Goal: Information Seeking & Learning: Check status

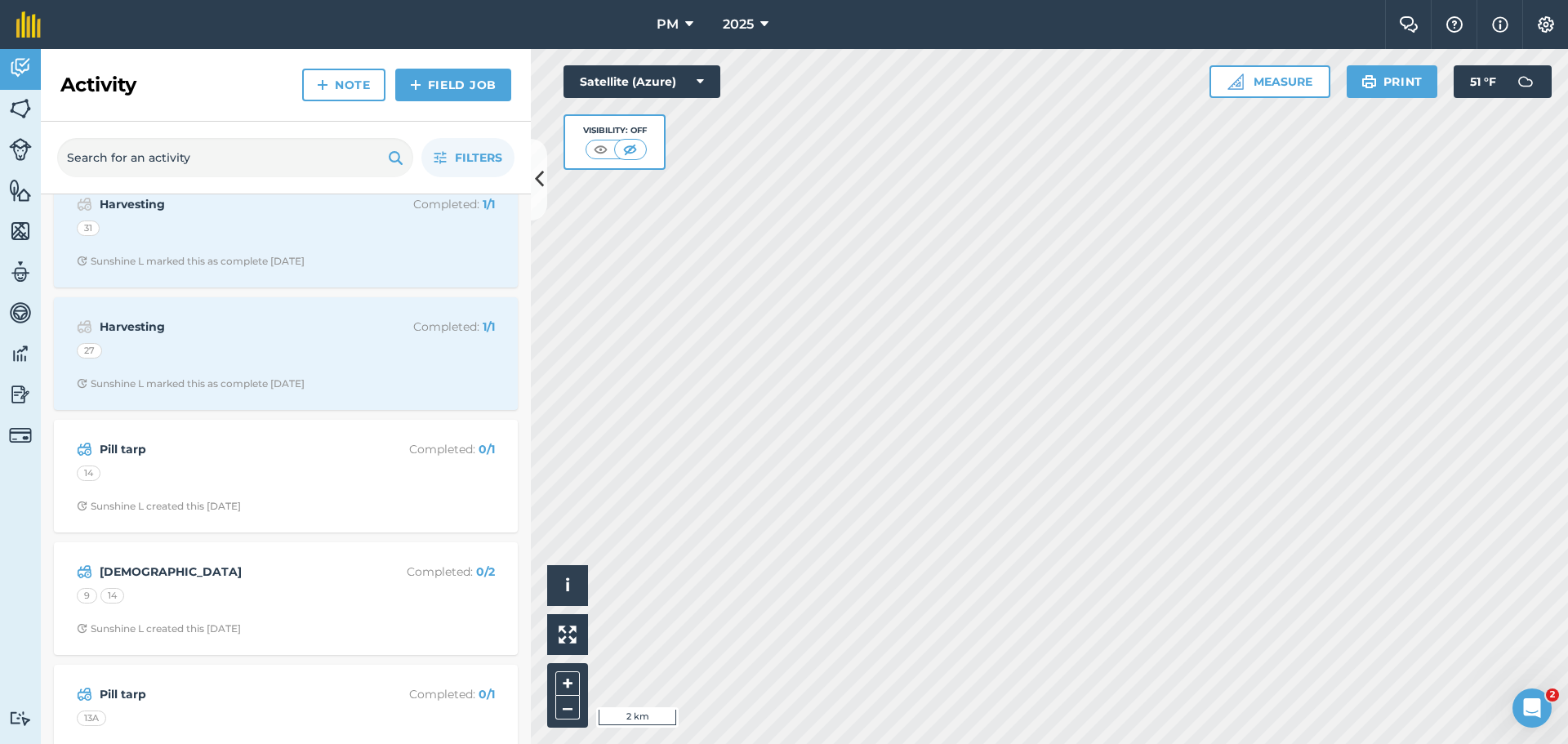
scroll to position [1225, 0]
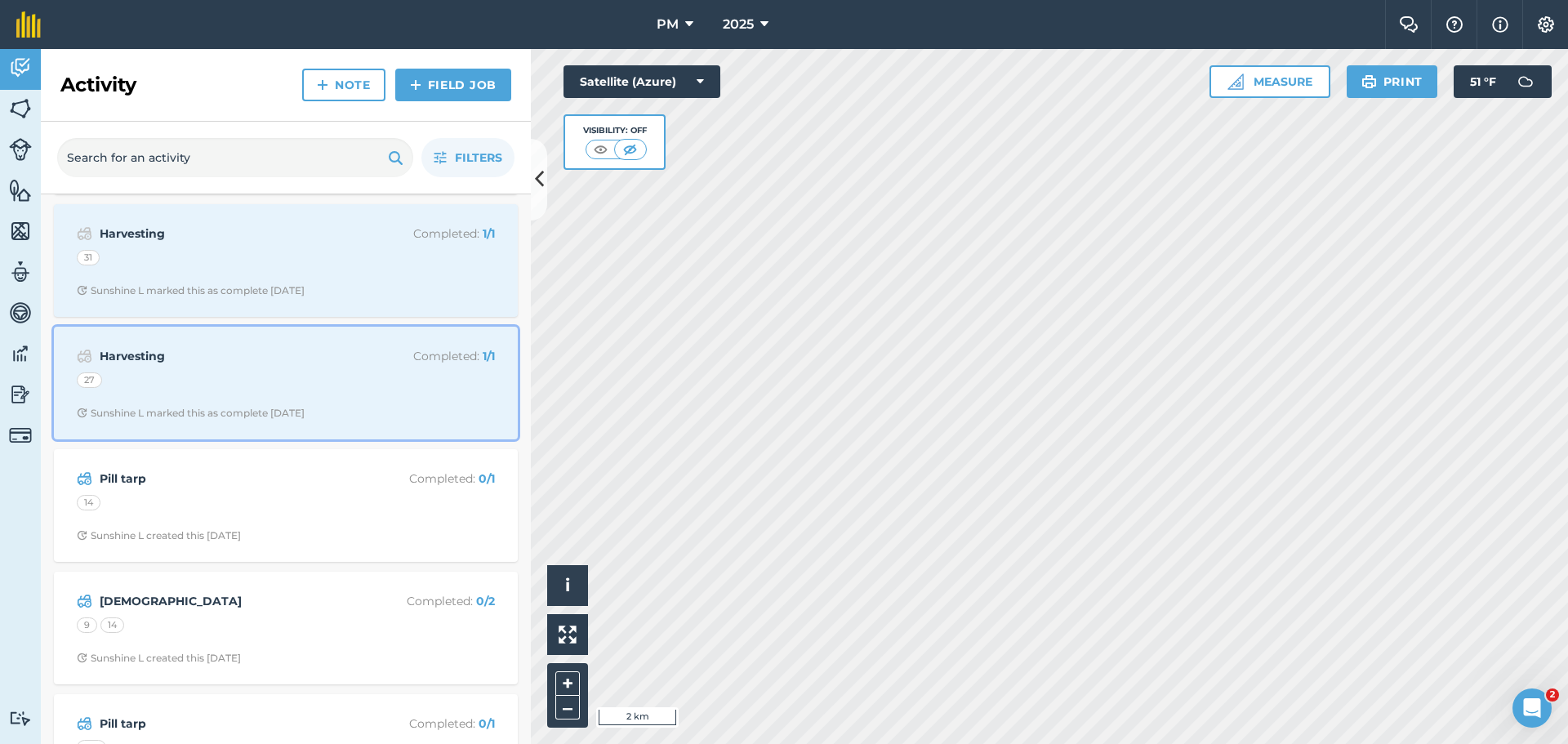
click at [305, 407] on div "Sunshine L marked this as complete [DATE]" at bounding box center [190, 414] width 228 height 13
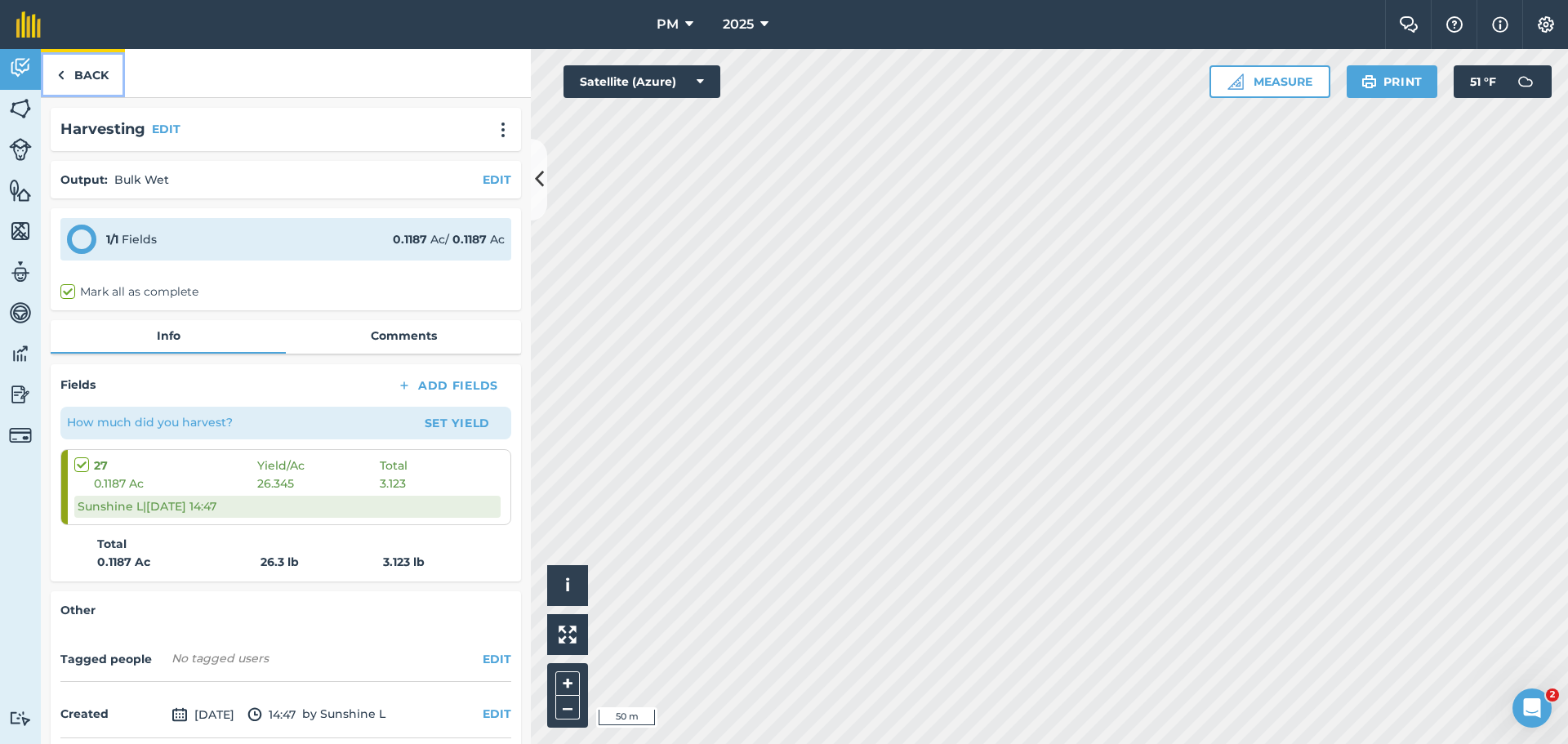
click at [81, 63] on link "Back" at bounding box center [83, 72] width 84 height 48
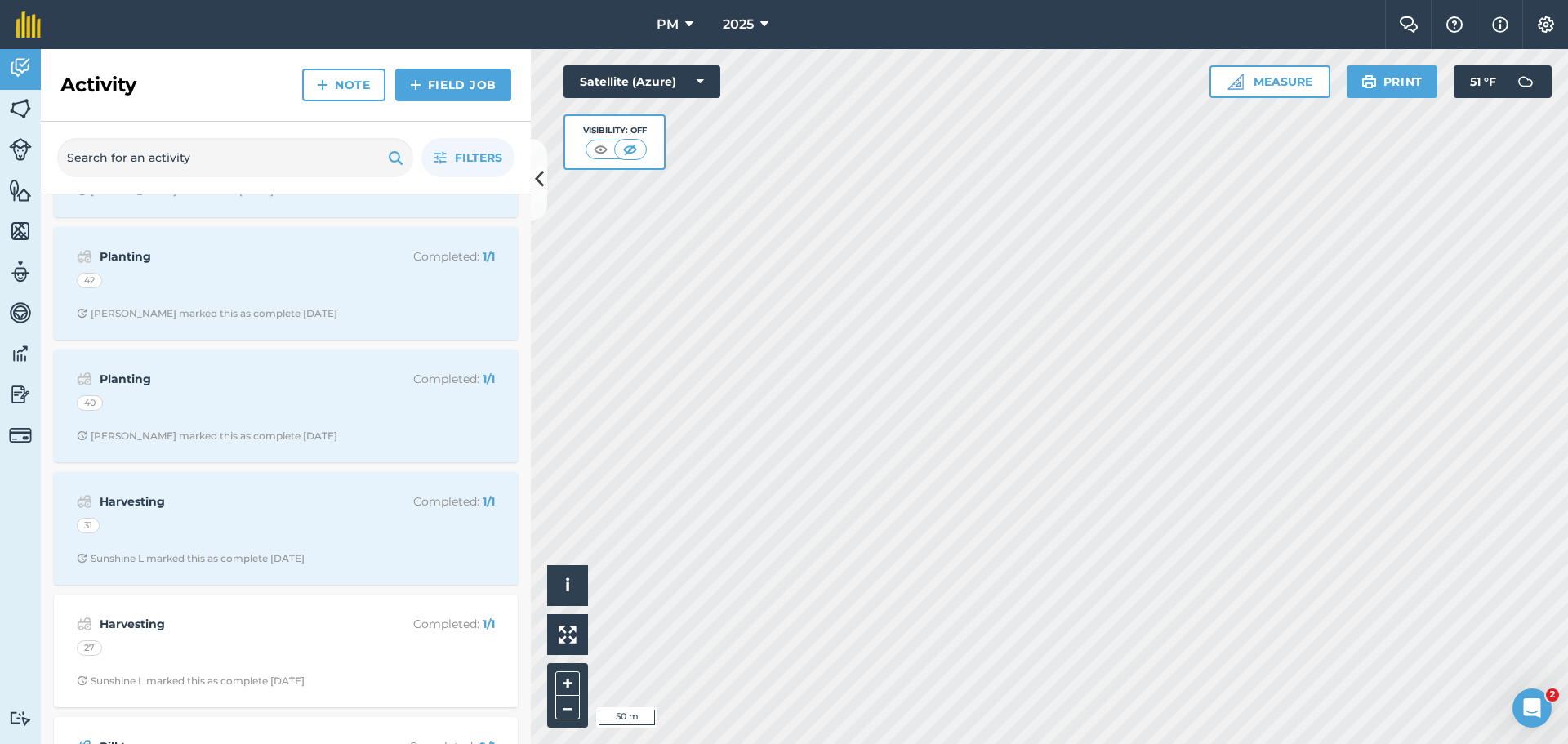
scroll to position [980, 0]
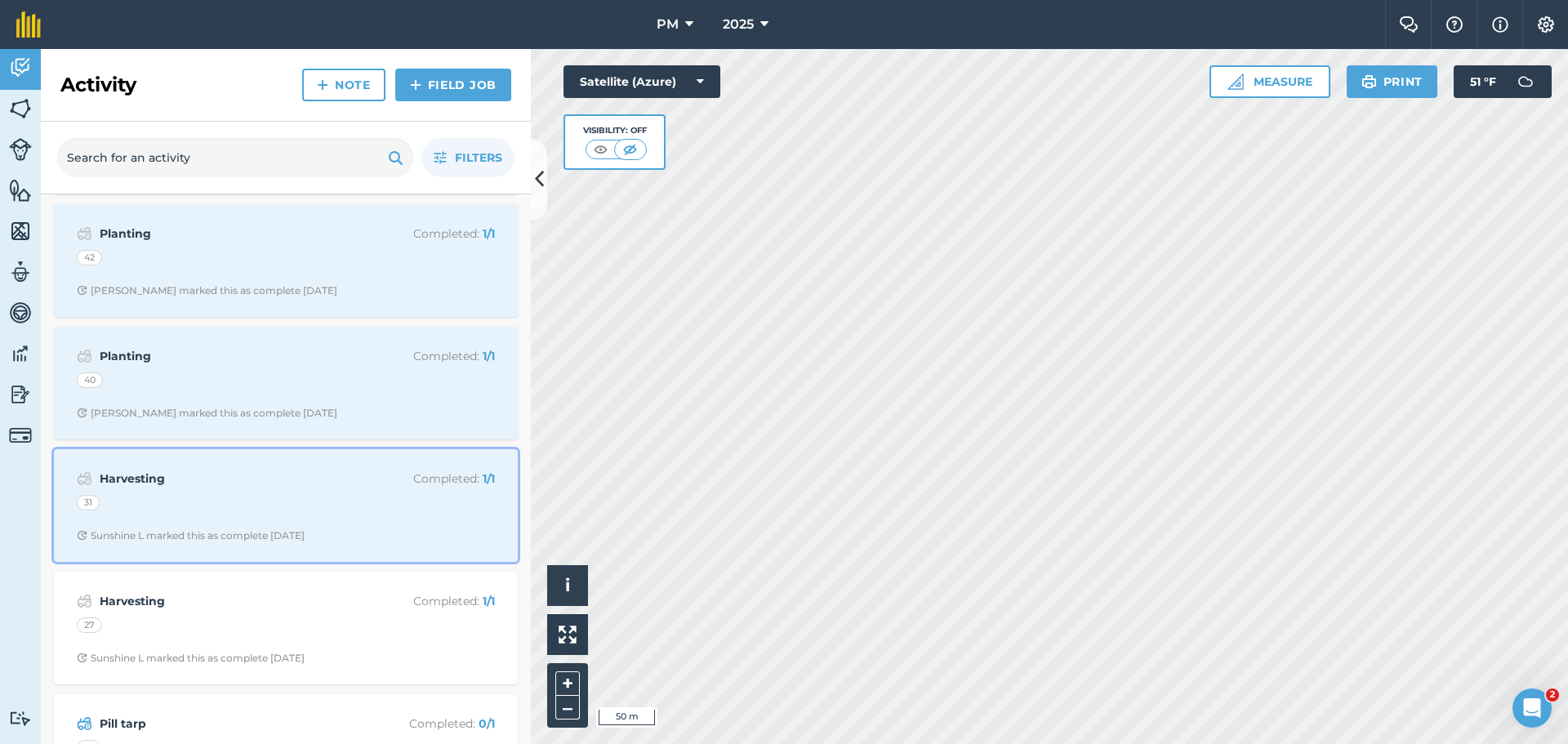
click at [244, 487] on strong "Harvesting" at bounding box center [229, 478] width 259 height 18
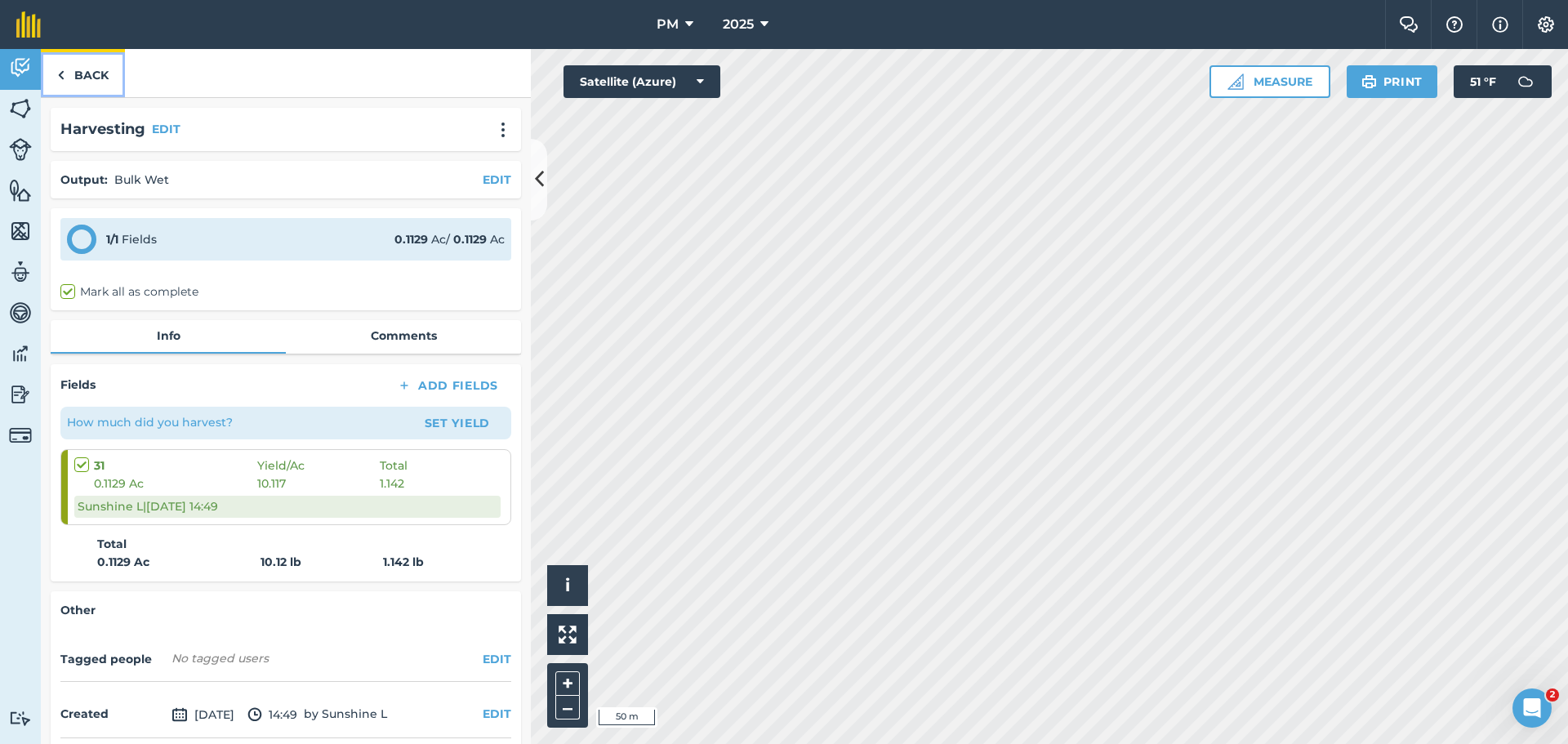
click at [93, 72] on link "Back" at bounding box center [83, 72] width 84 height 48
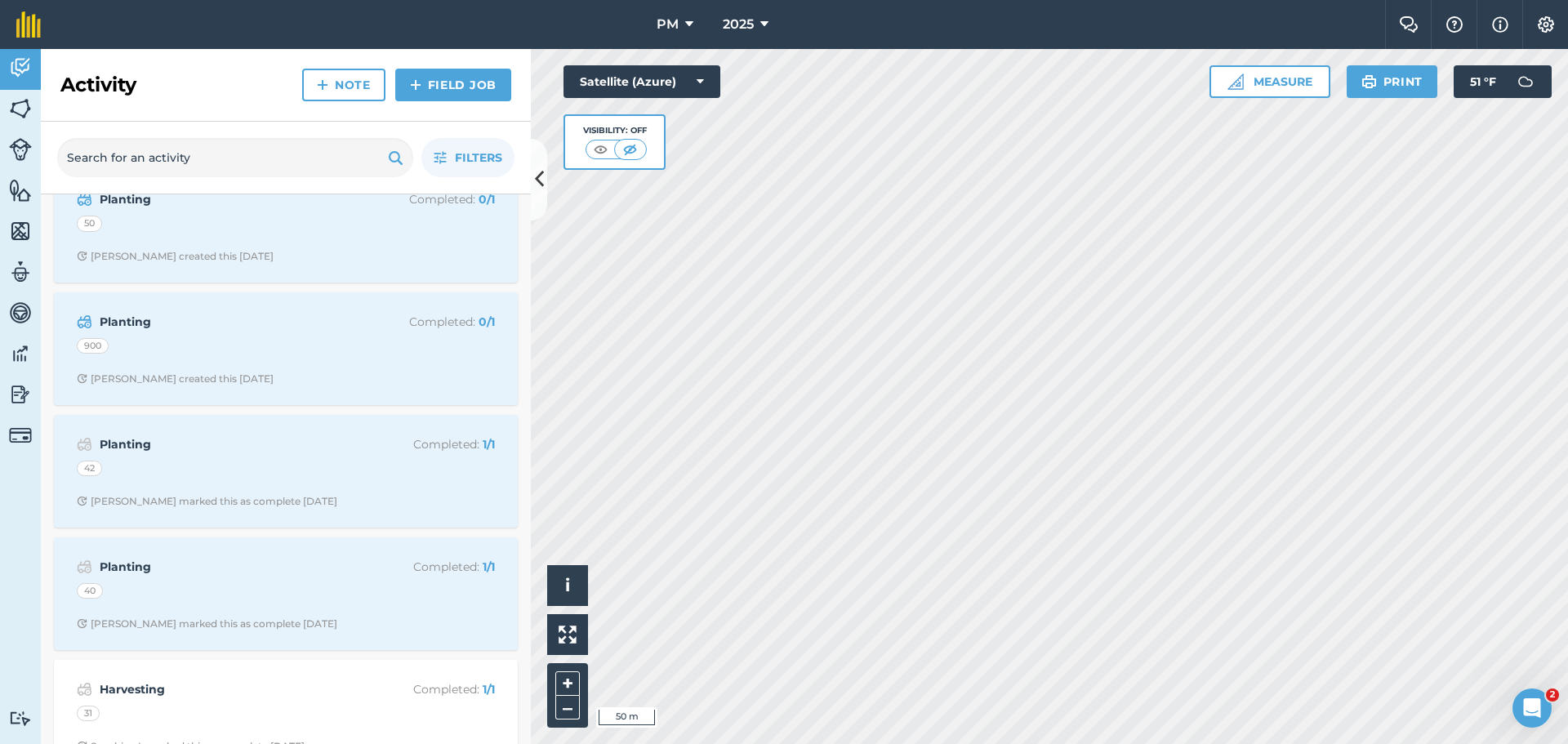
scroll to position [898, 0]
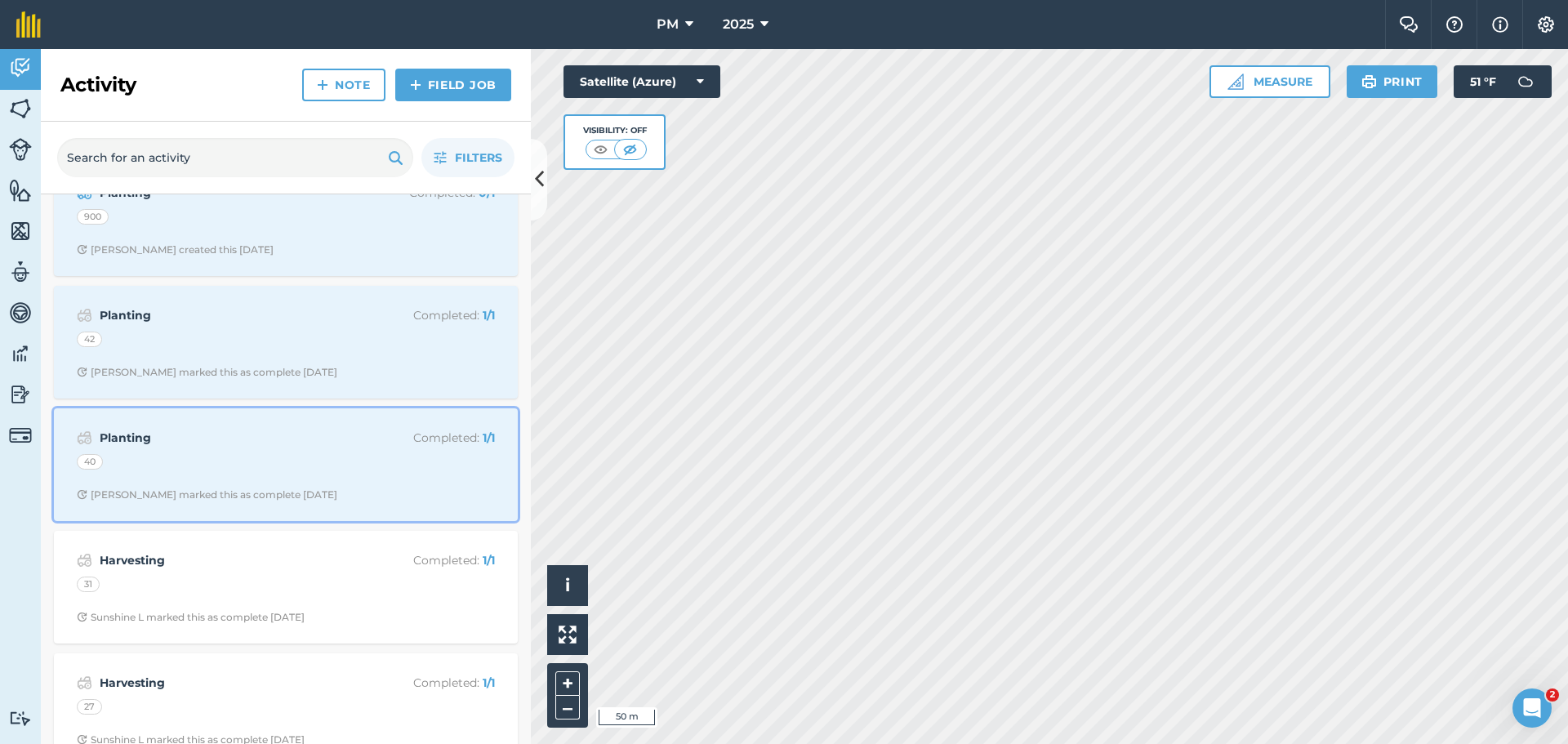
click at [211, 440] on strong "Planting" at bounding box center [229, 437] width 259 height 18
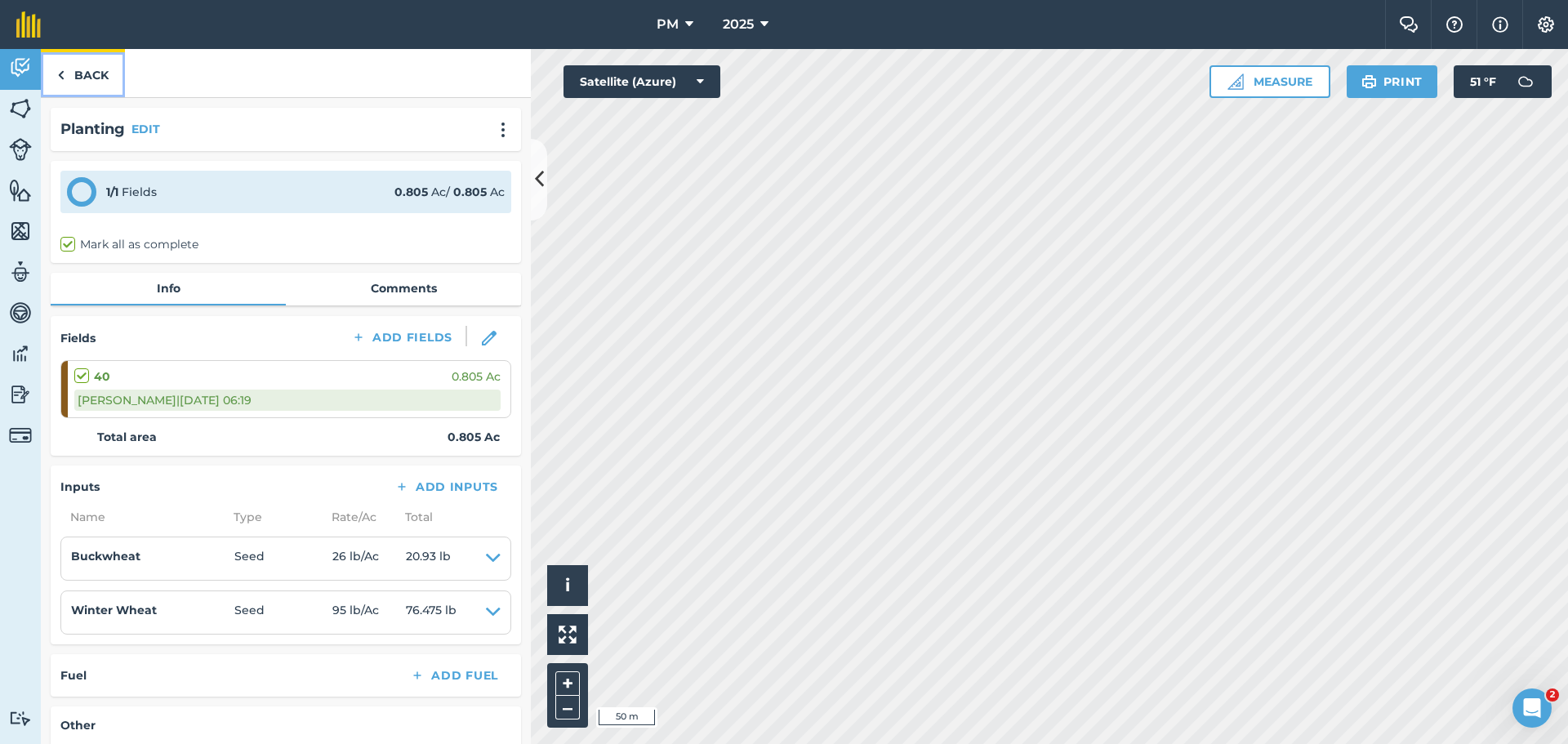
click at [89, 61] on link "Back" at bounding box center [83, 72] width 84 height 48
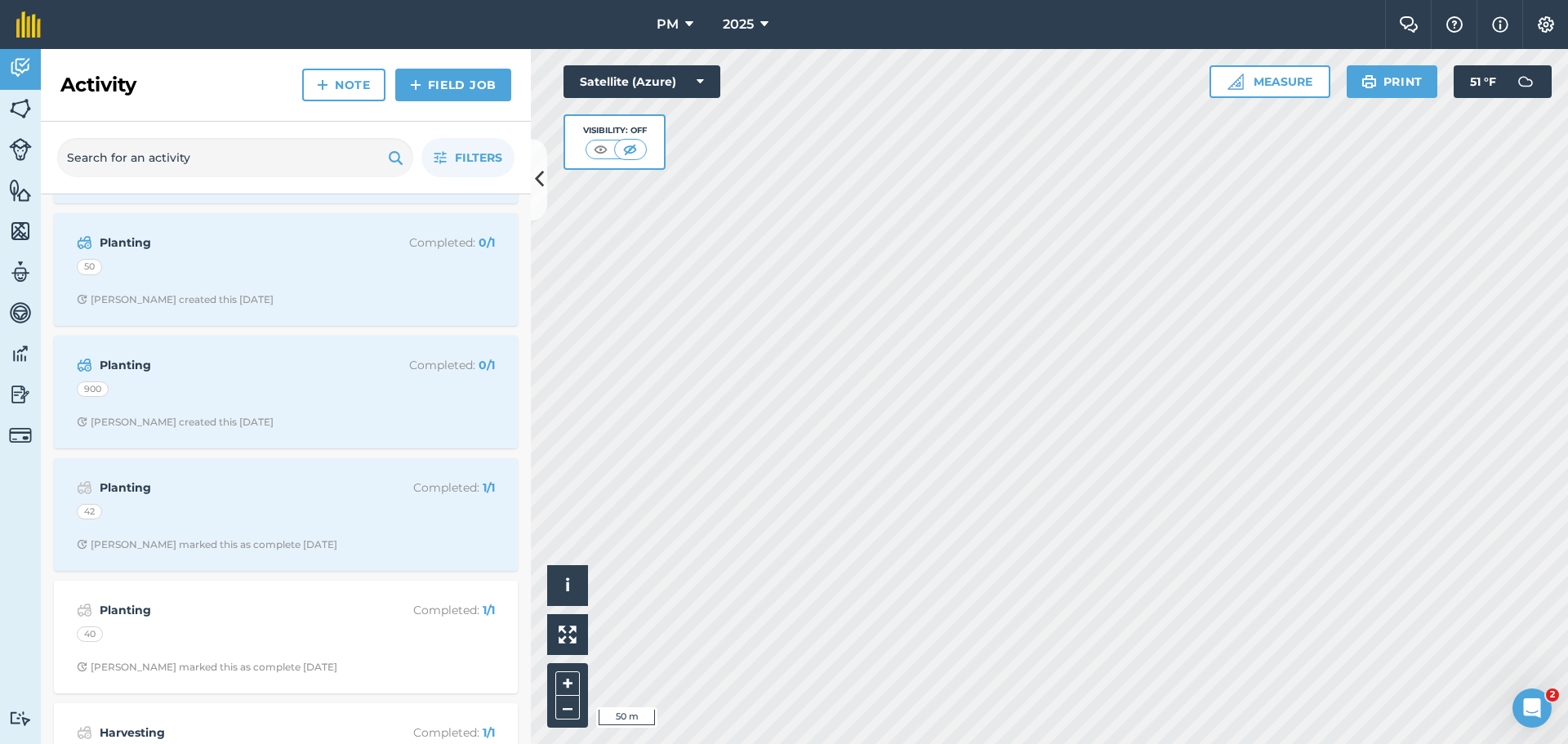
scroll to position [735, 0]
click at [220, 492] on div "Planting Completed : 1 / 1 42 [PERSON_NAME] marked this as complete [DATE]" at bounding box center [286, 505] width 445 height 93
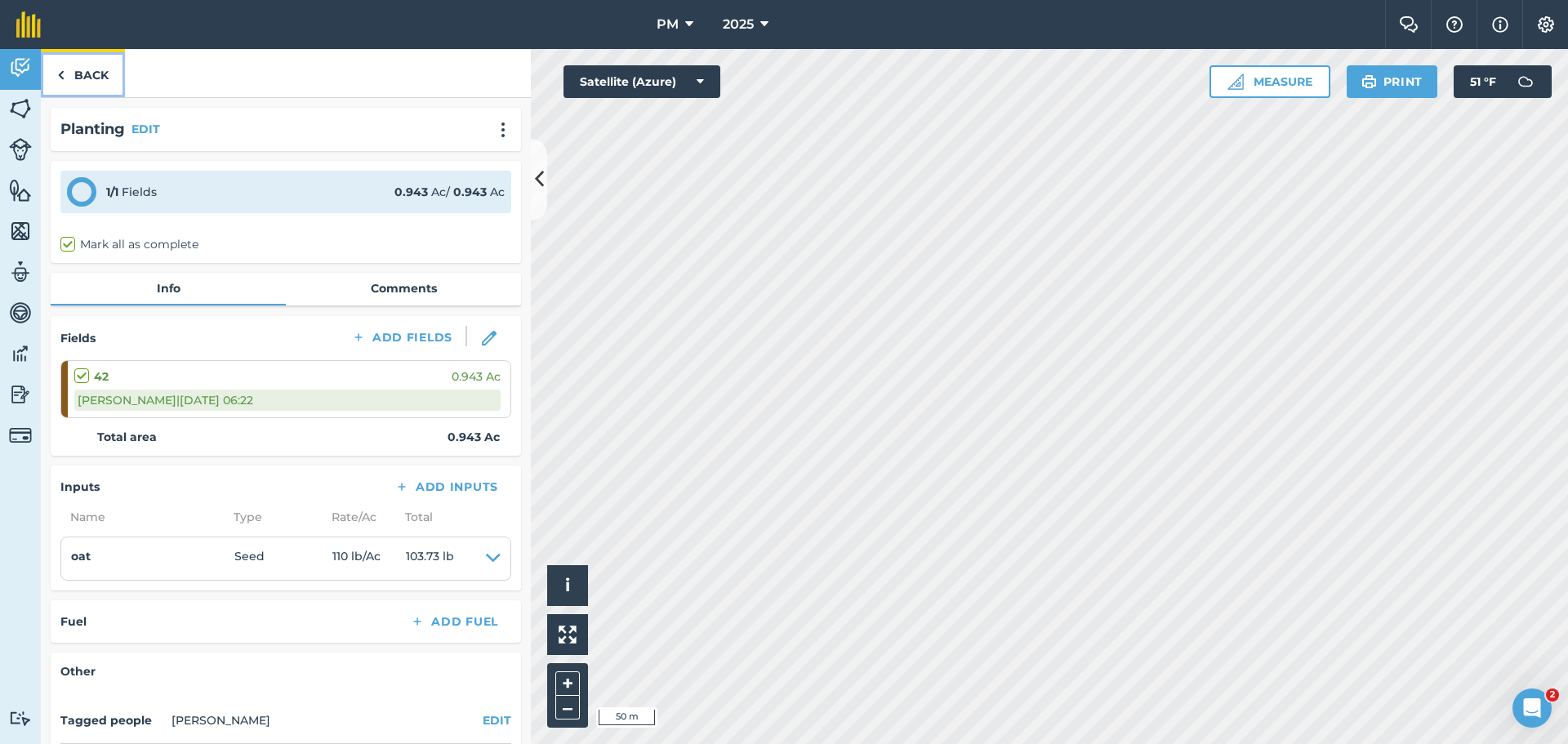
click at [91, 77] on link "Back" at bounding box center [83, 72] width 84 height 48
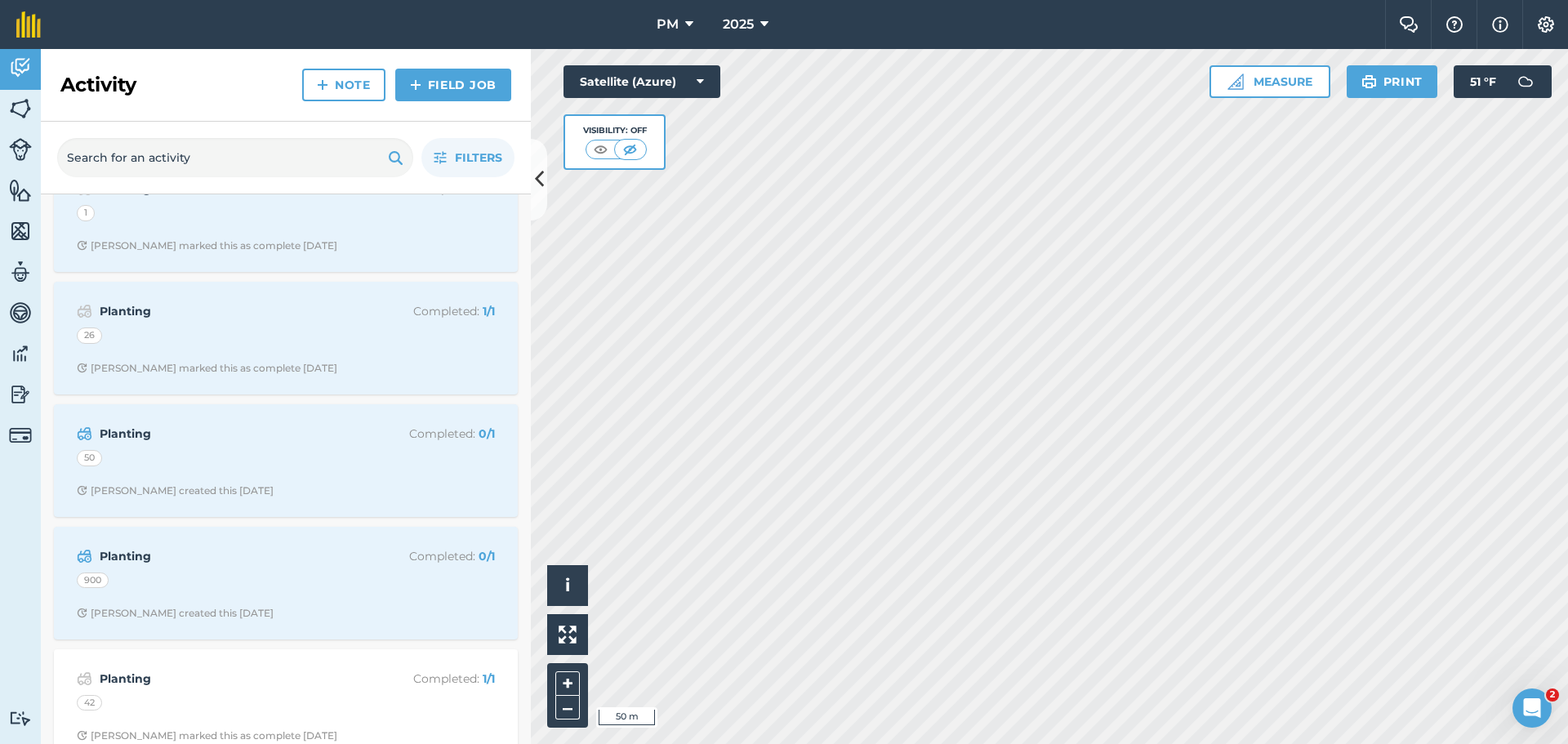
scroll to position [571, 0]
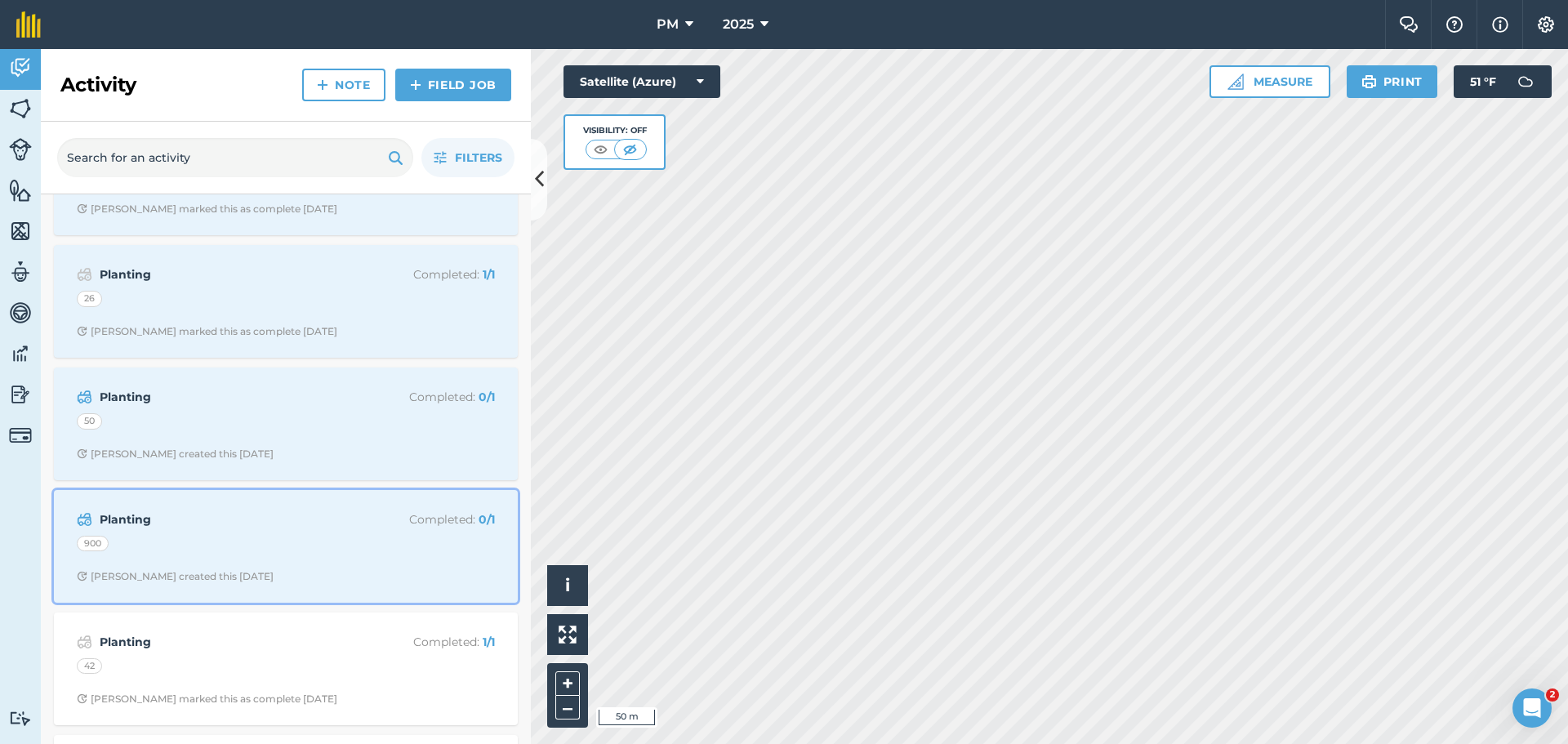
click at [227, 565] on div "Planting Completed : 0 / 1 900 [PERSON_NAME] created this [DATE]" at bounding box center [286, 546] width 445 height 93
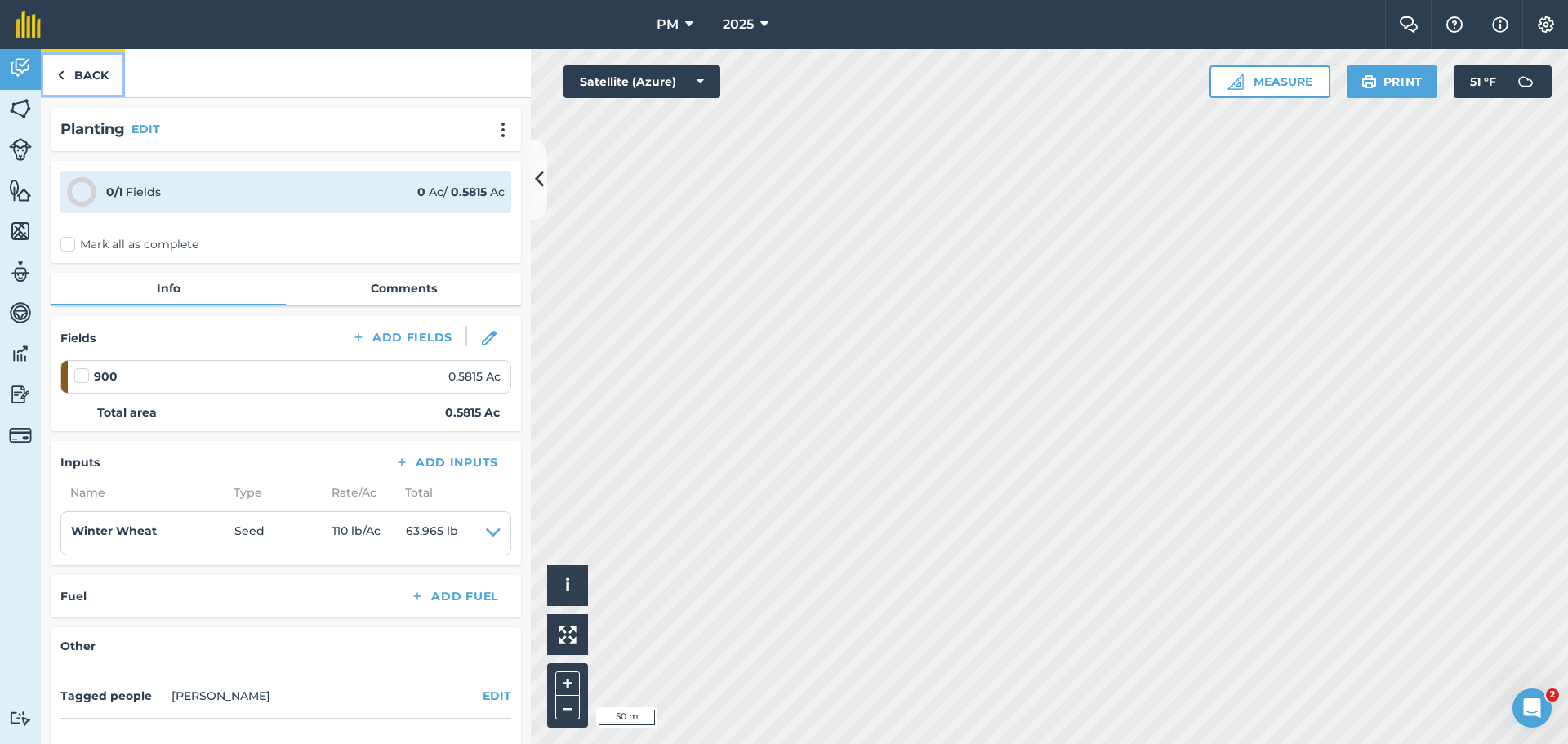
click at [78, 74] on link "Back" at bounding box center [83, 72] width 84 height 48
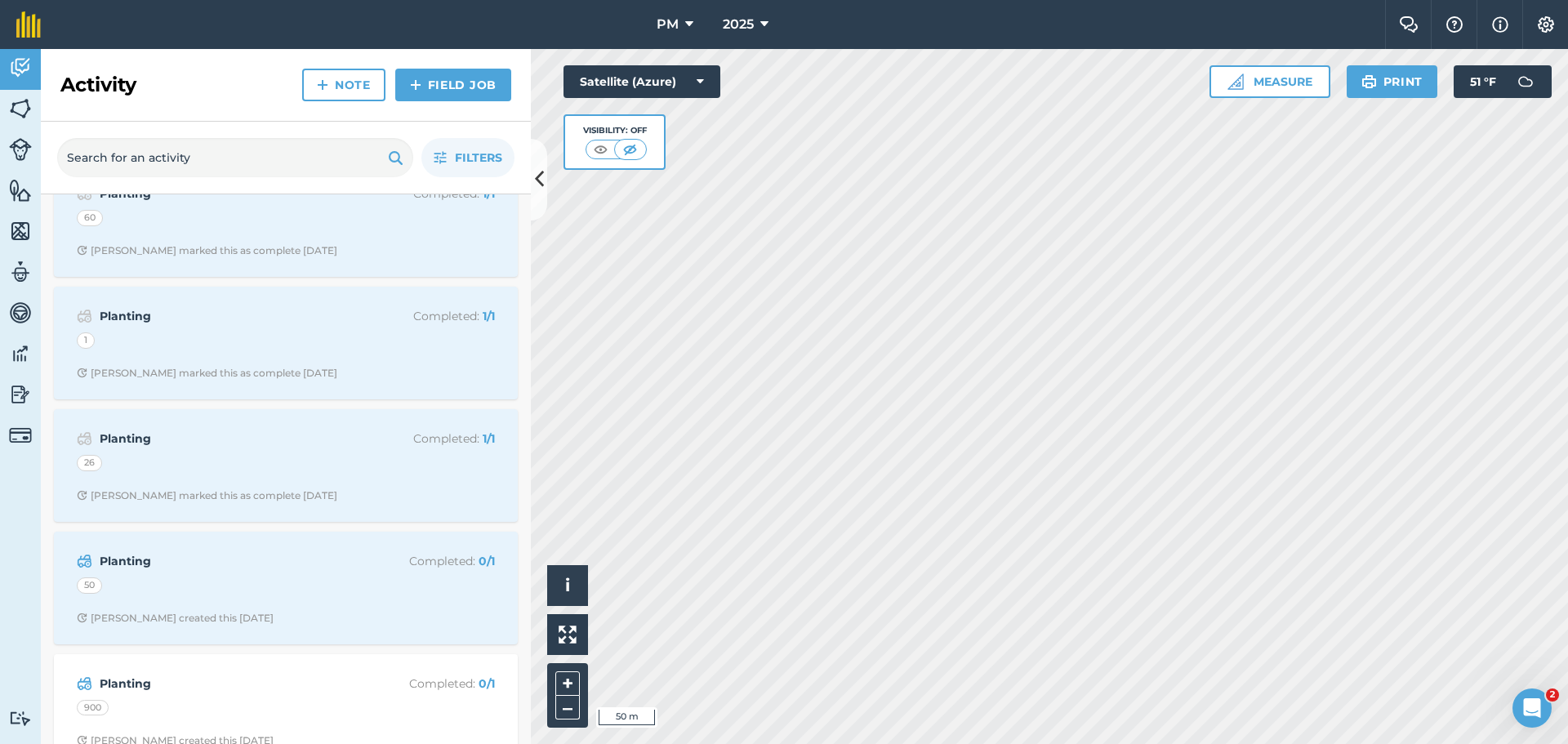
scroll to position [408, 0]
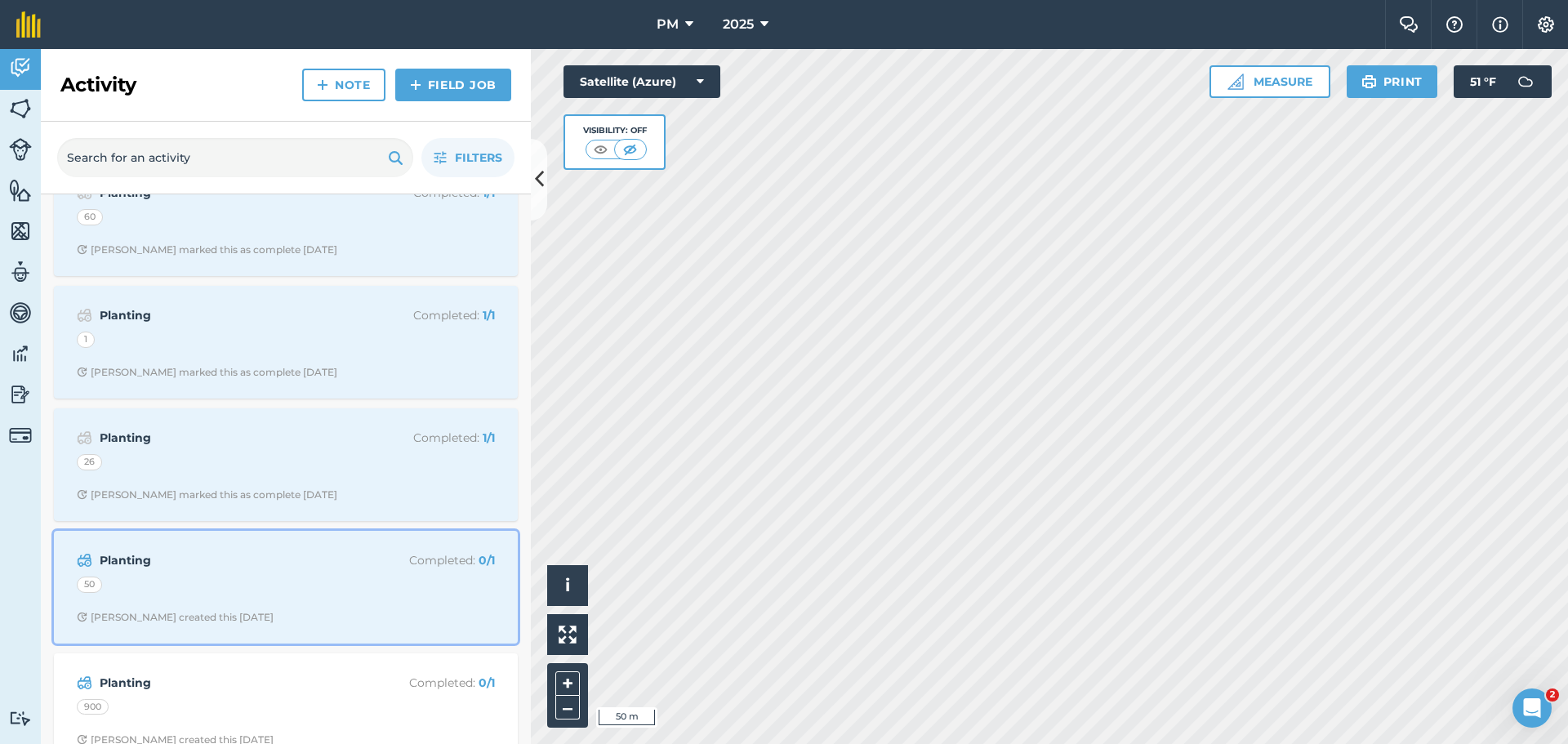
click at [217, 580] on div "50" at bounding box center [285, 586] width 418 height 21
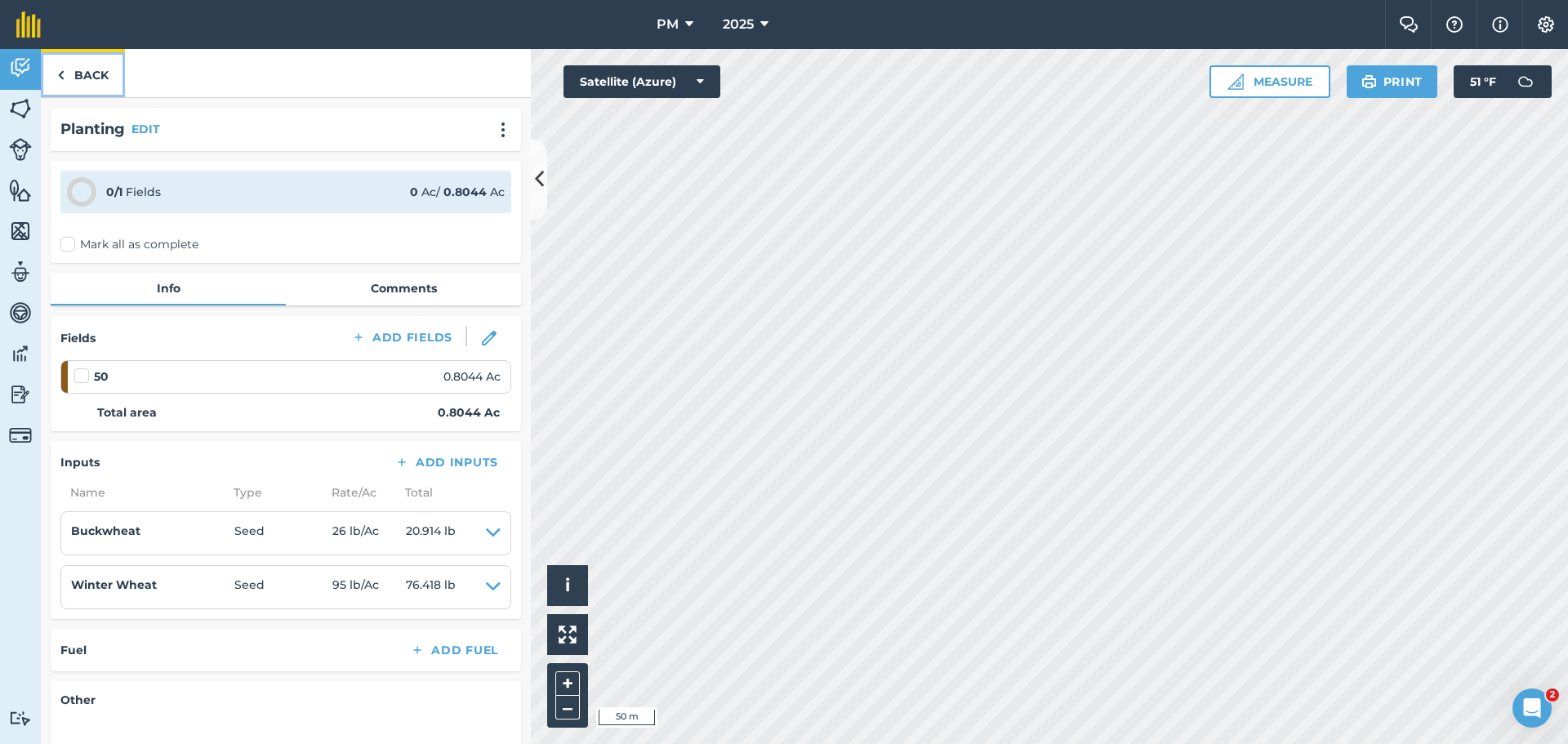
click at [76, 69] on link "Back" at bounding box center [83, 72] width 84 height 48
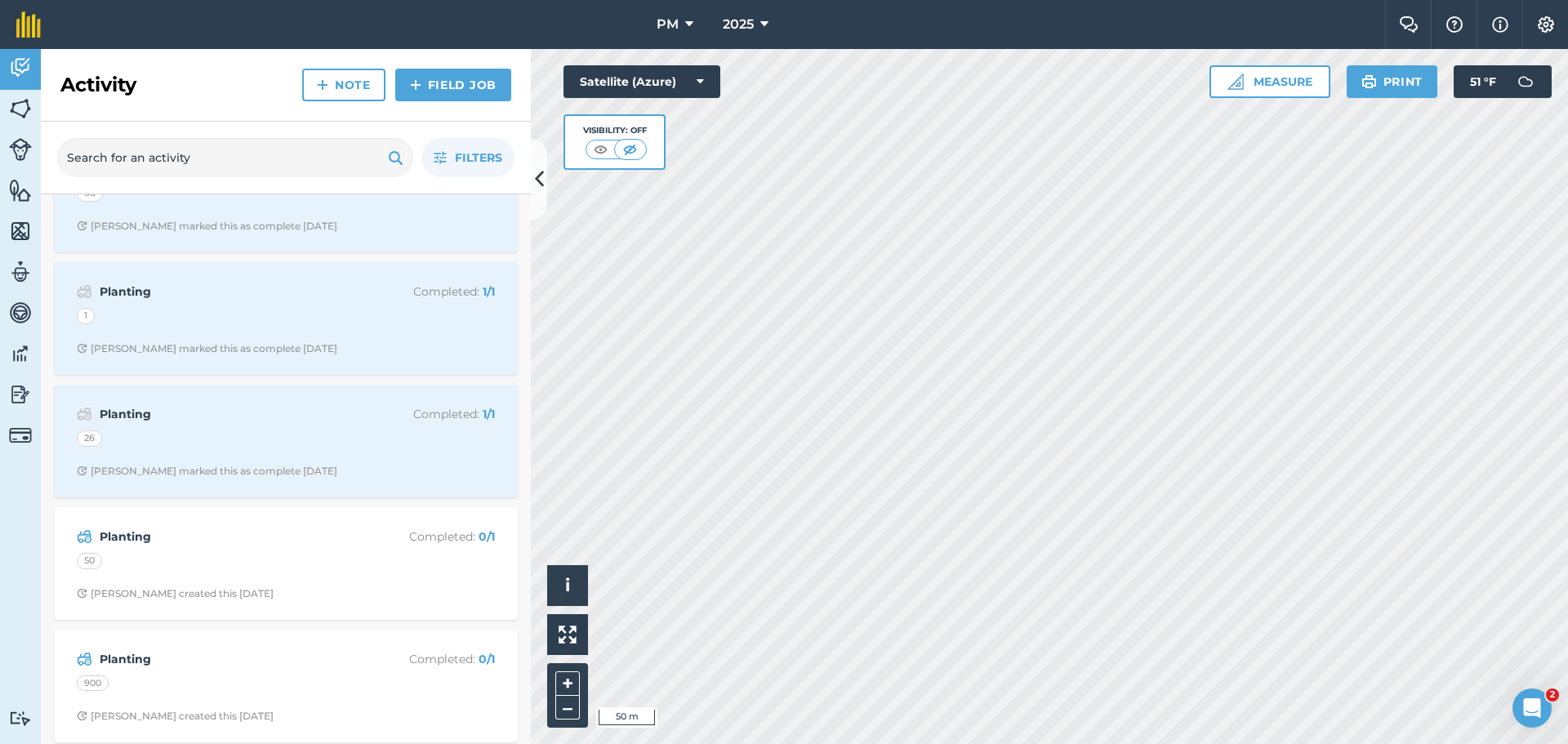
scroll to position [490, 0]
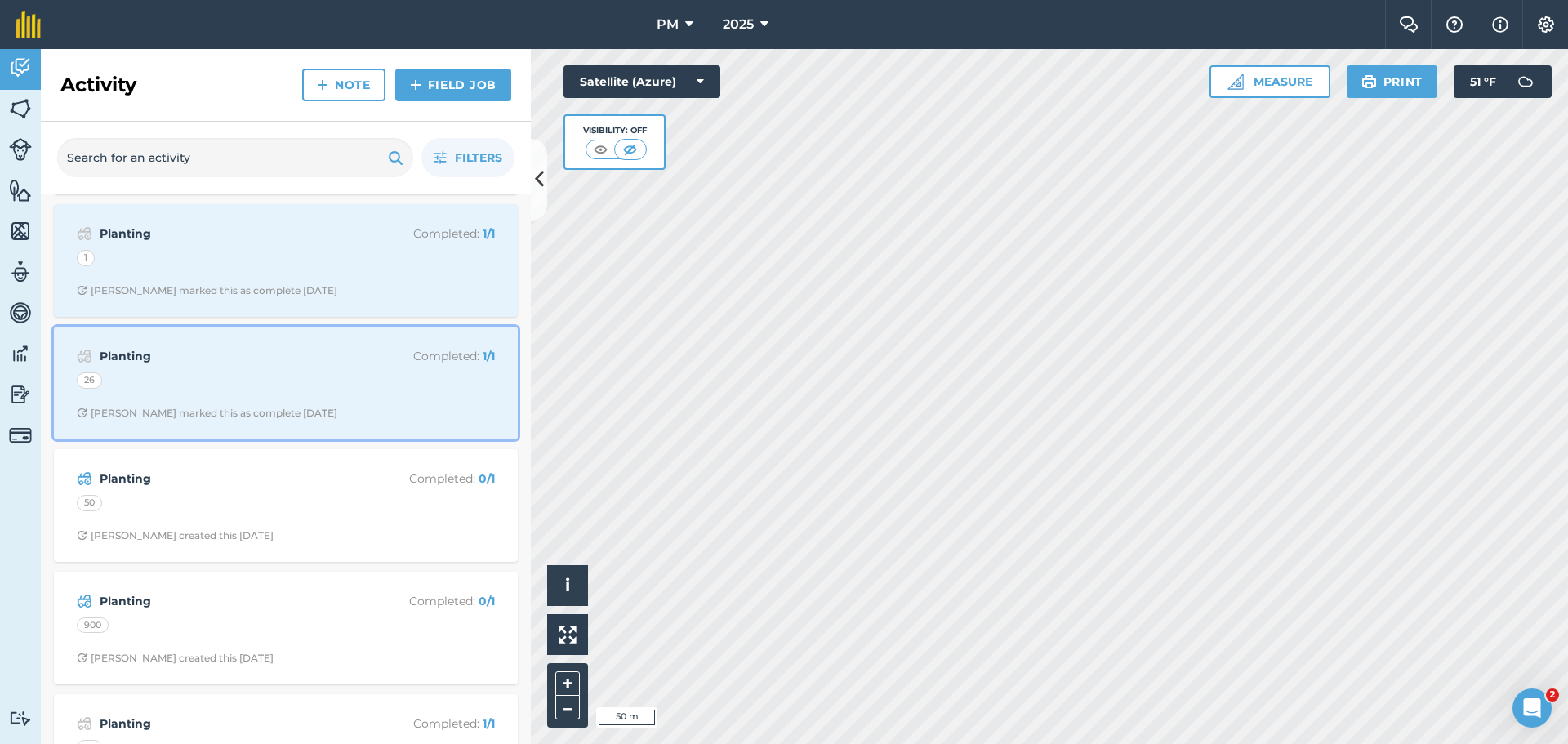
click at [215, 392] on div "26" at bounding box center [285, 382] width 418 height 21
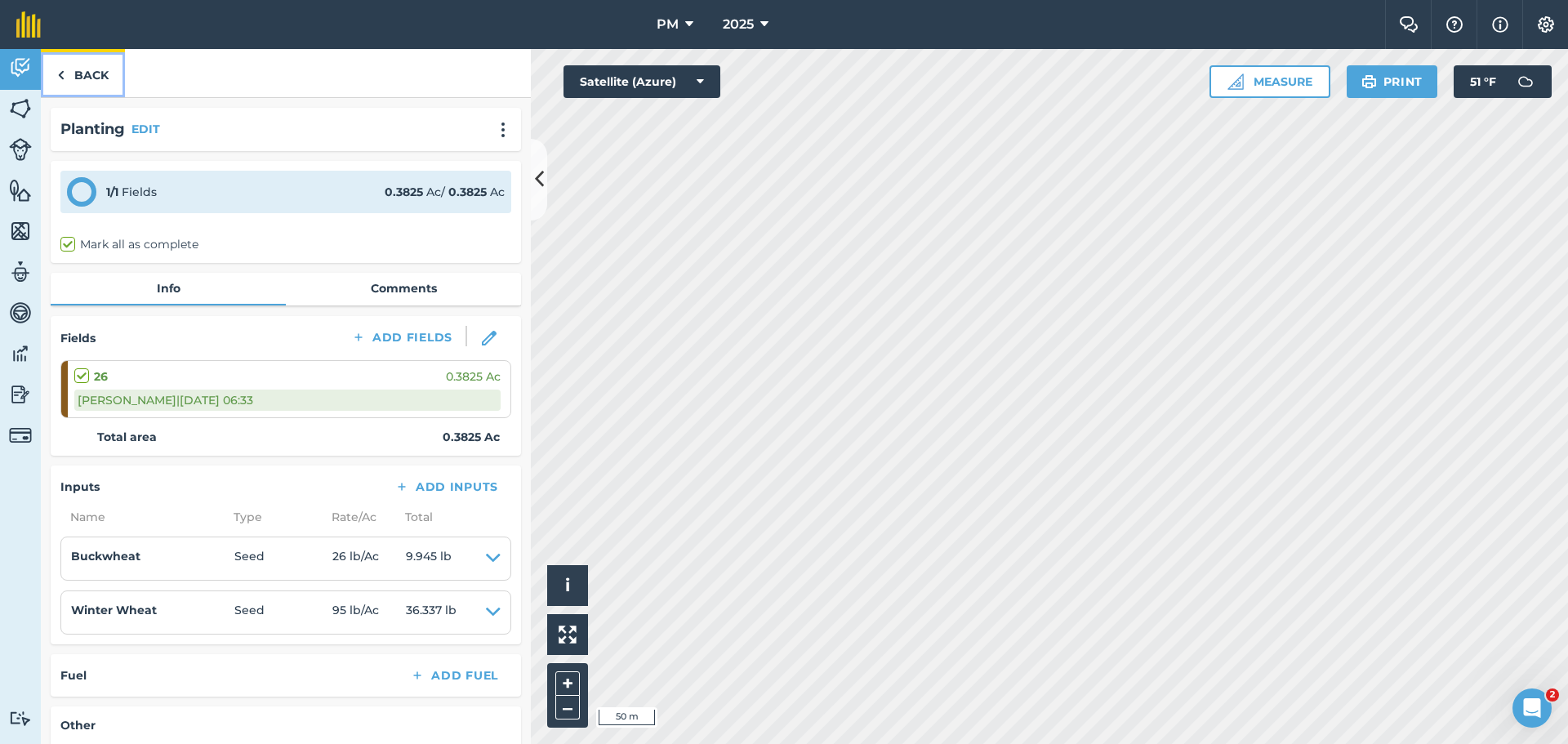
click at [91, 75] on link "Back" at bounding box center [83, 72] width 84 height 48
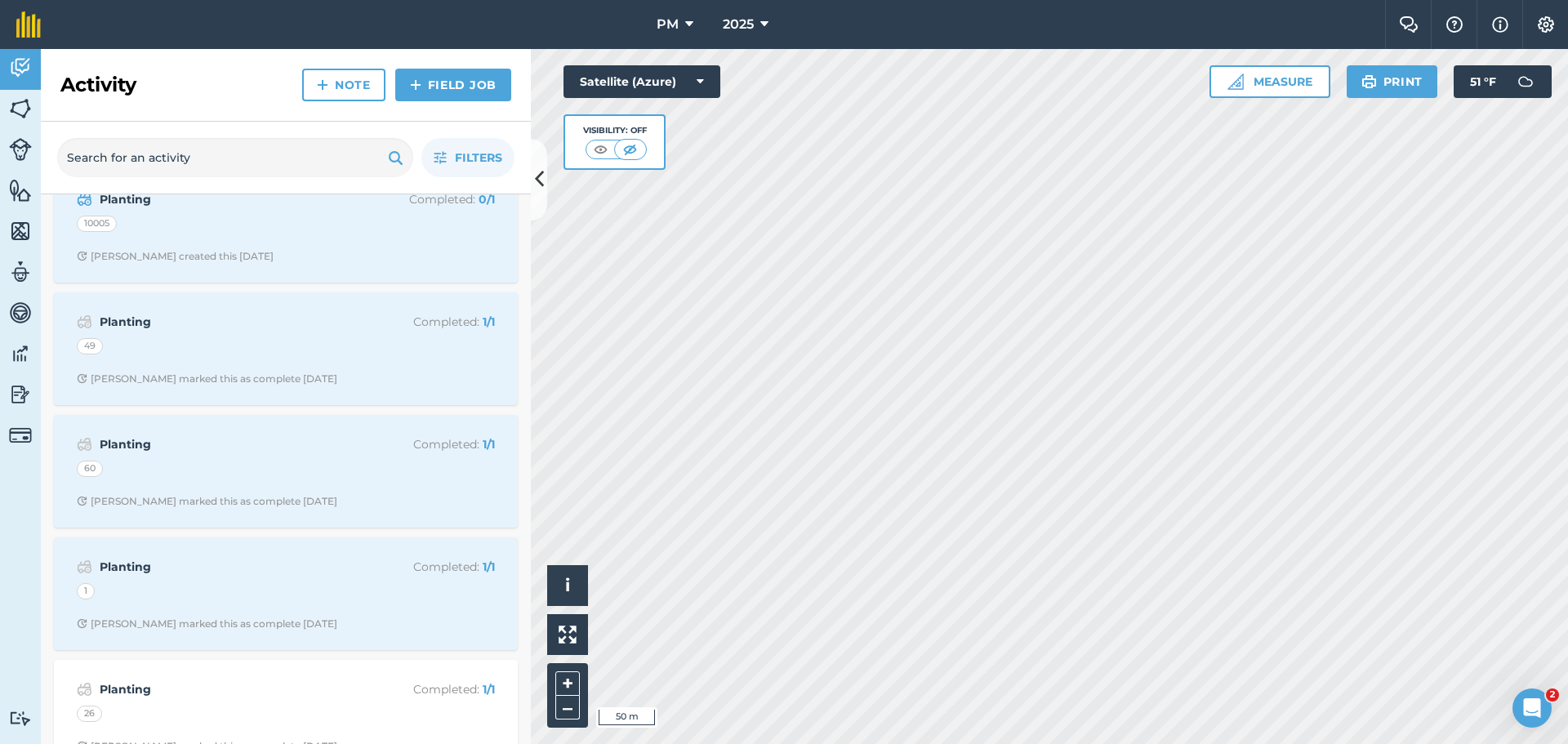
scroll to position [245, 0]
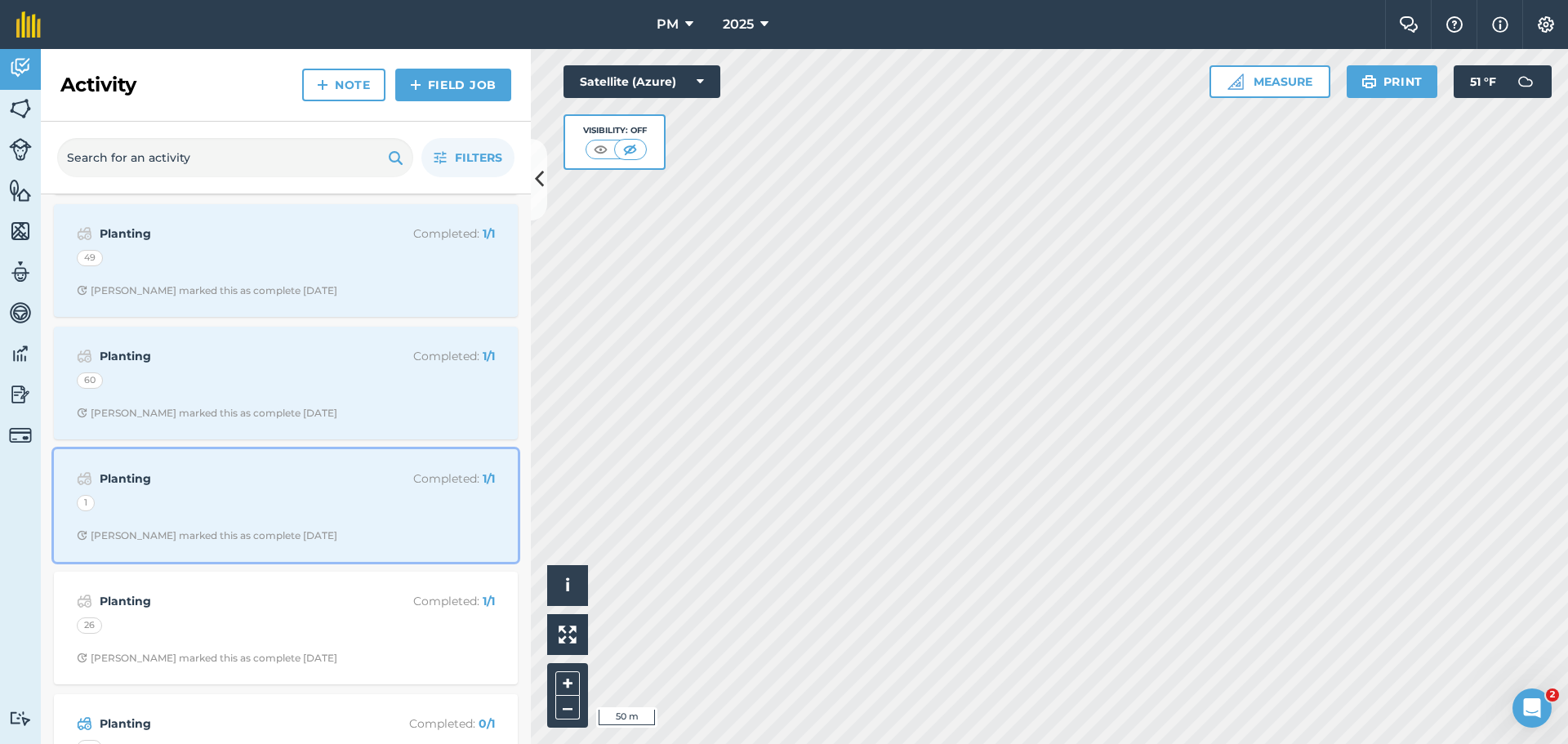
click at [223, 518] on div "Planting Completed : 1 / 1 1 [PERSON_NAME] marked this as complete [DATE]" at bounding box center [286, 505] width 445 height 93
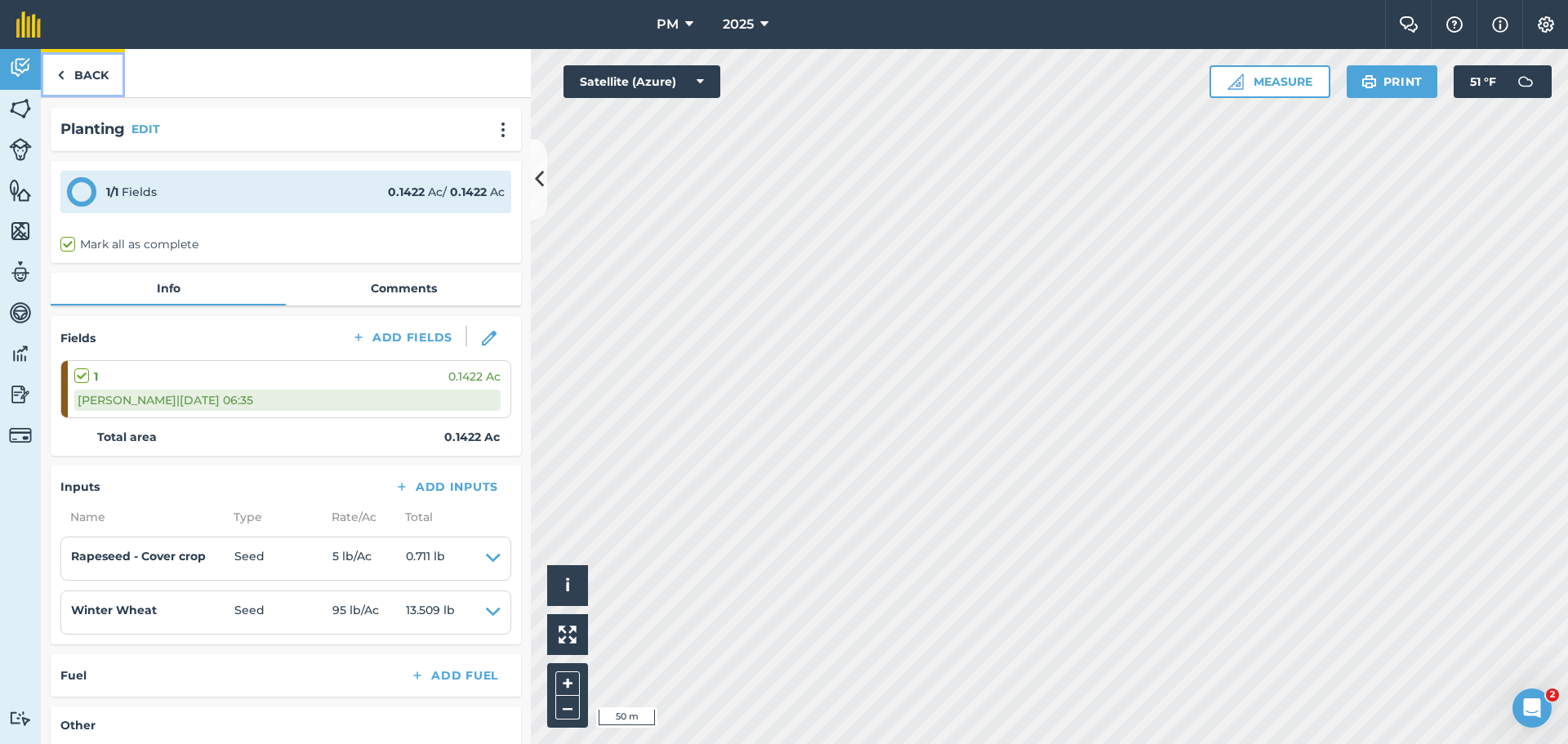
click at [107, 73] on link "Back" at bounding box center [83, 72] width 84 height 48
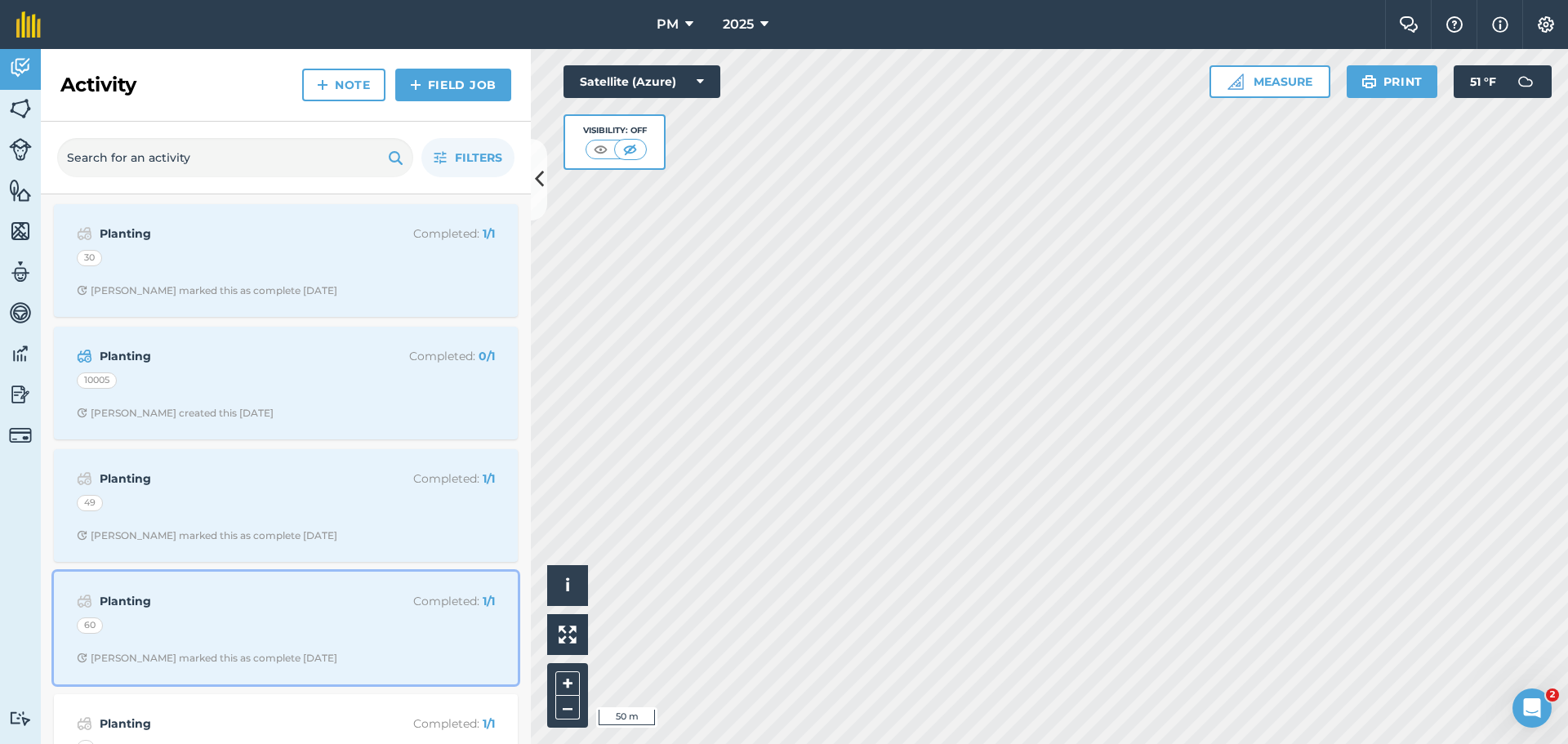
click at [262, 632] on div "60" at bounding box center [285, 627] width 418 height 21
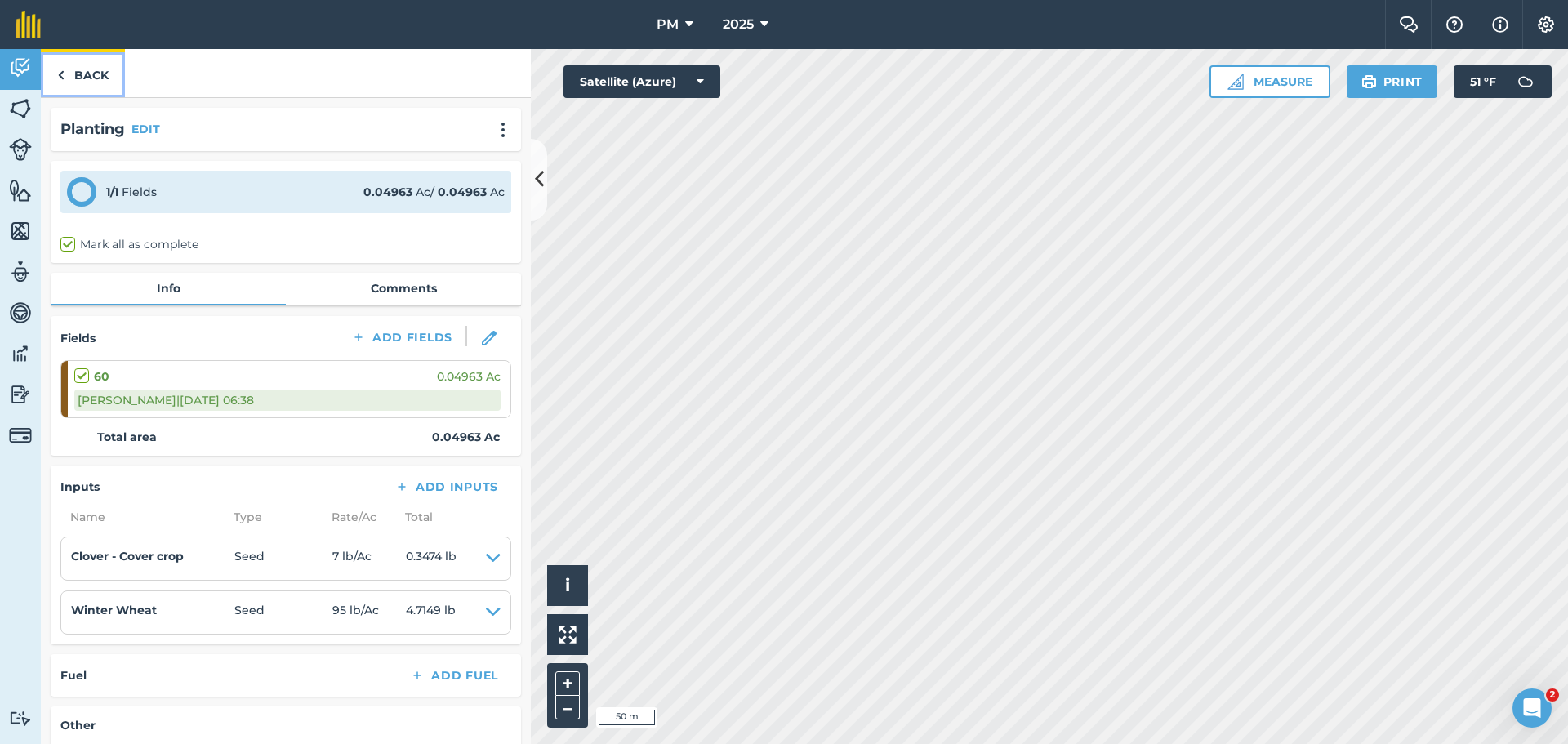
click at [82, 83] on link "Back" at bounding box center [83, 72] width 84 height 48
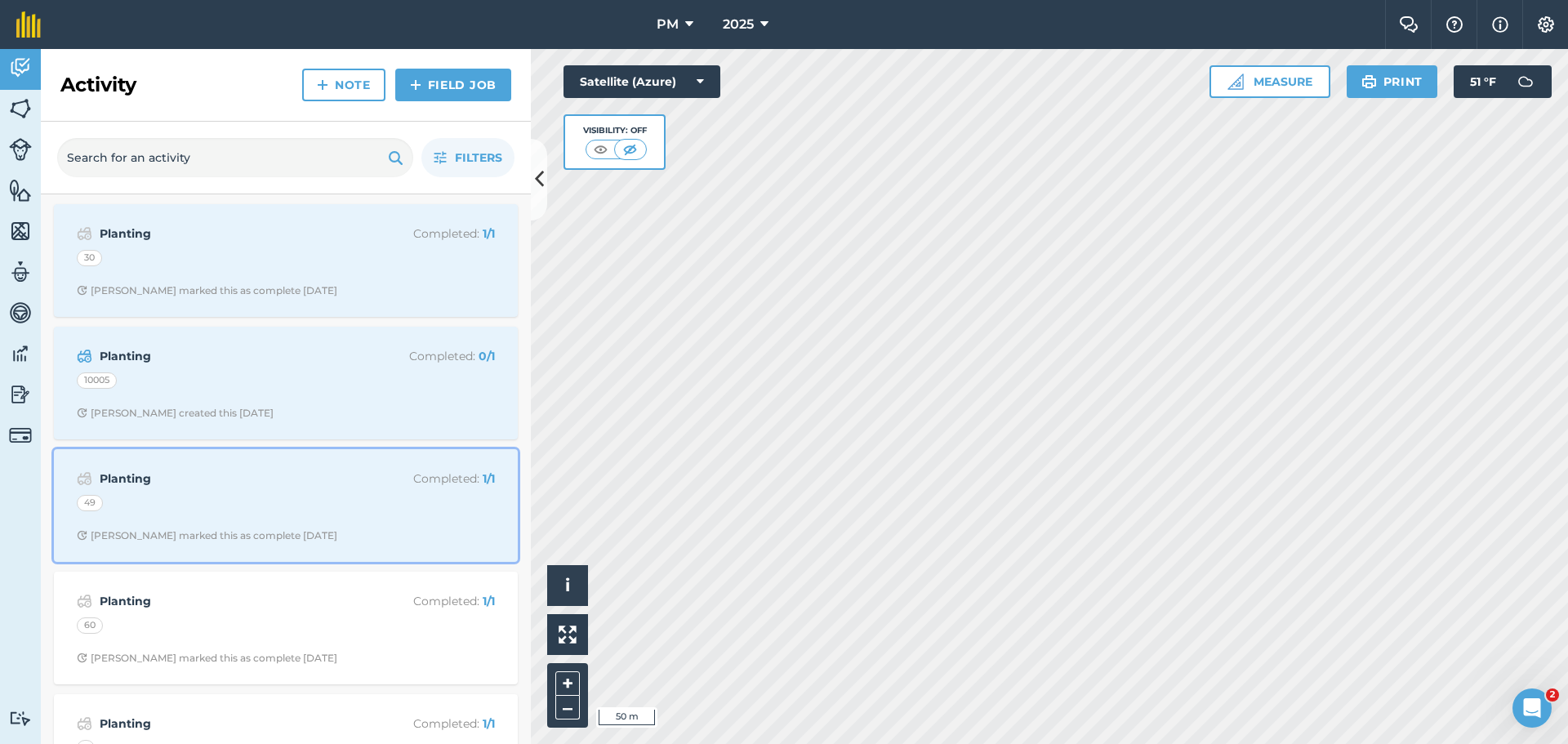
click at [203, 501] on div "49" at bounding box center [285, 505] width 418 height 21
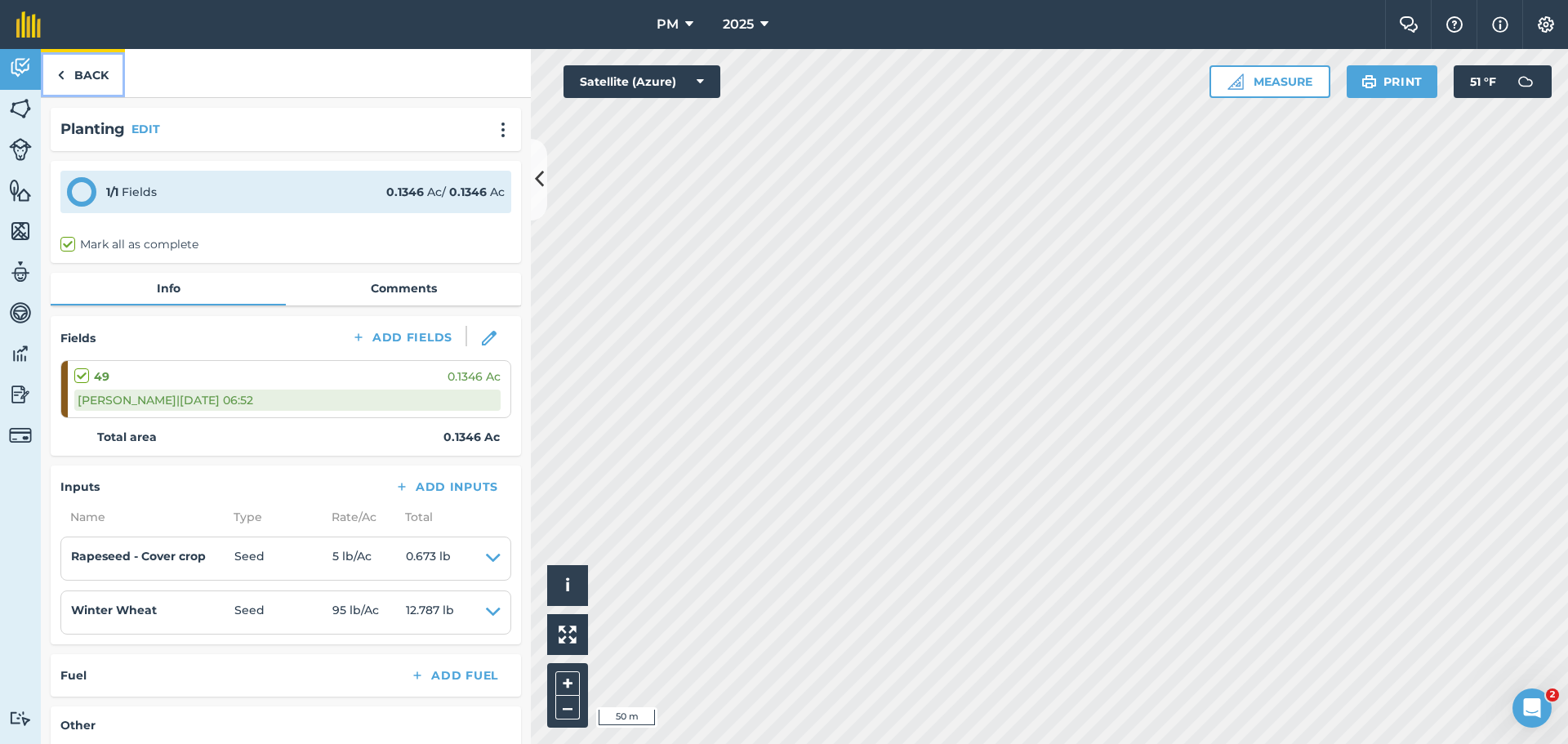
click at [76, 60] on link "Back" at bounding box center [83, 72] width 84 height 48
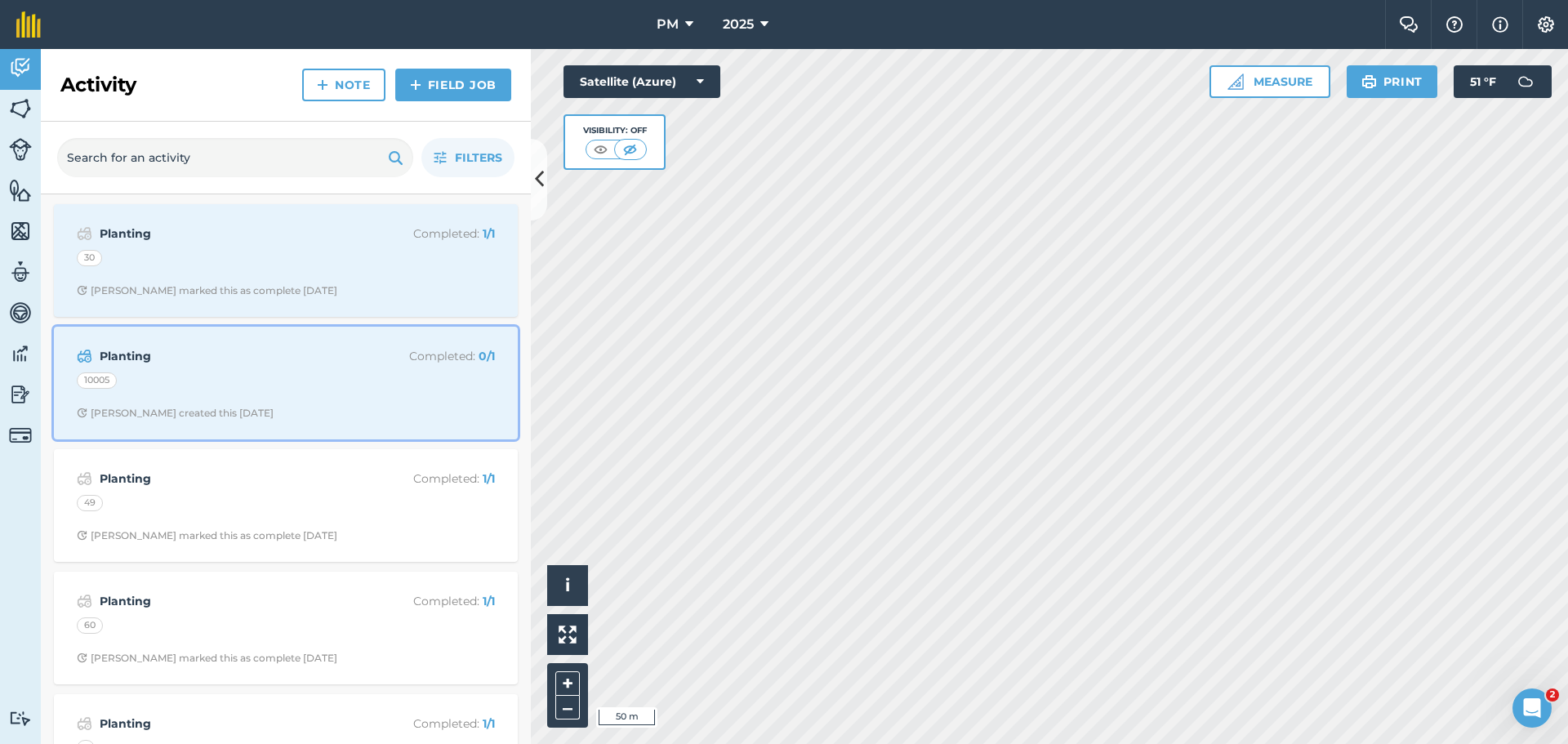
click at [172, 381] on div "10005" at bounding box center [285, 382] width 418 height 21
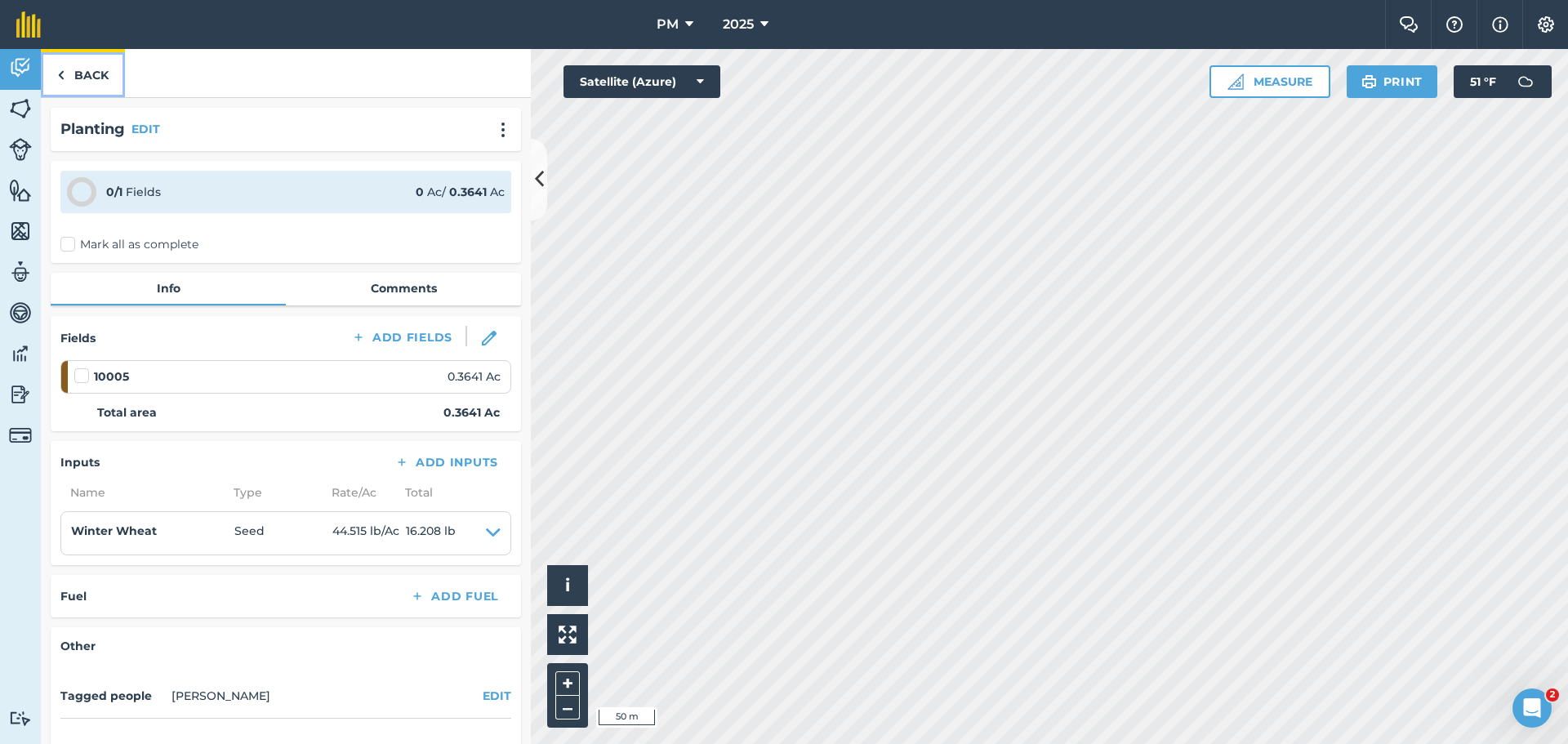
click at [86, 80] on link "Back" at bounding box center [83, 72] width 84 height 48
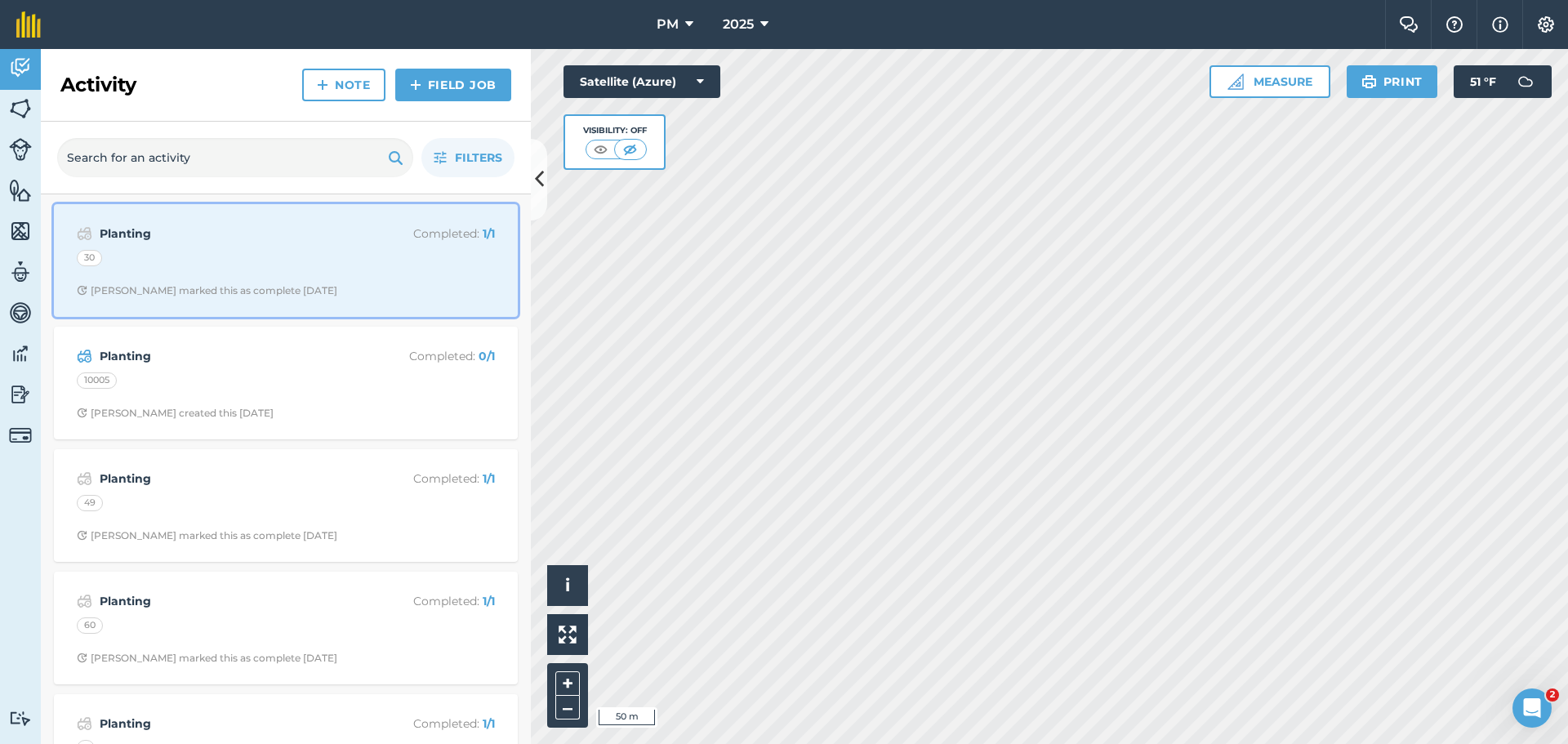
click at [186, 279] on div "Planting Completed : 1 / 1 30 [PERSON_NAME] marked this as complete [DATE]" at bounding box center [286, 260] width 445 height 93
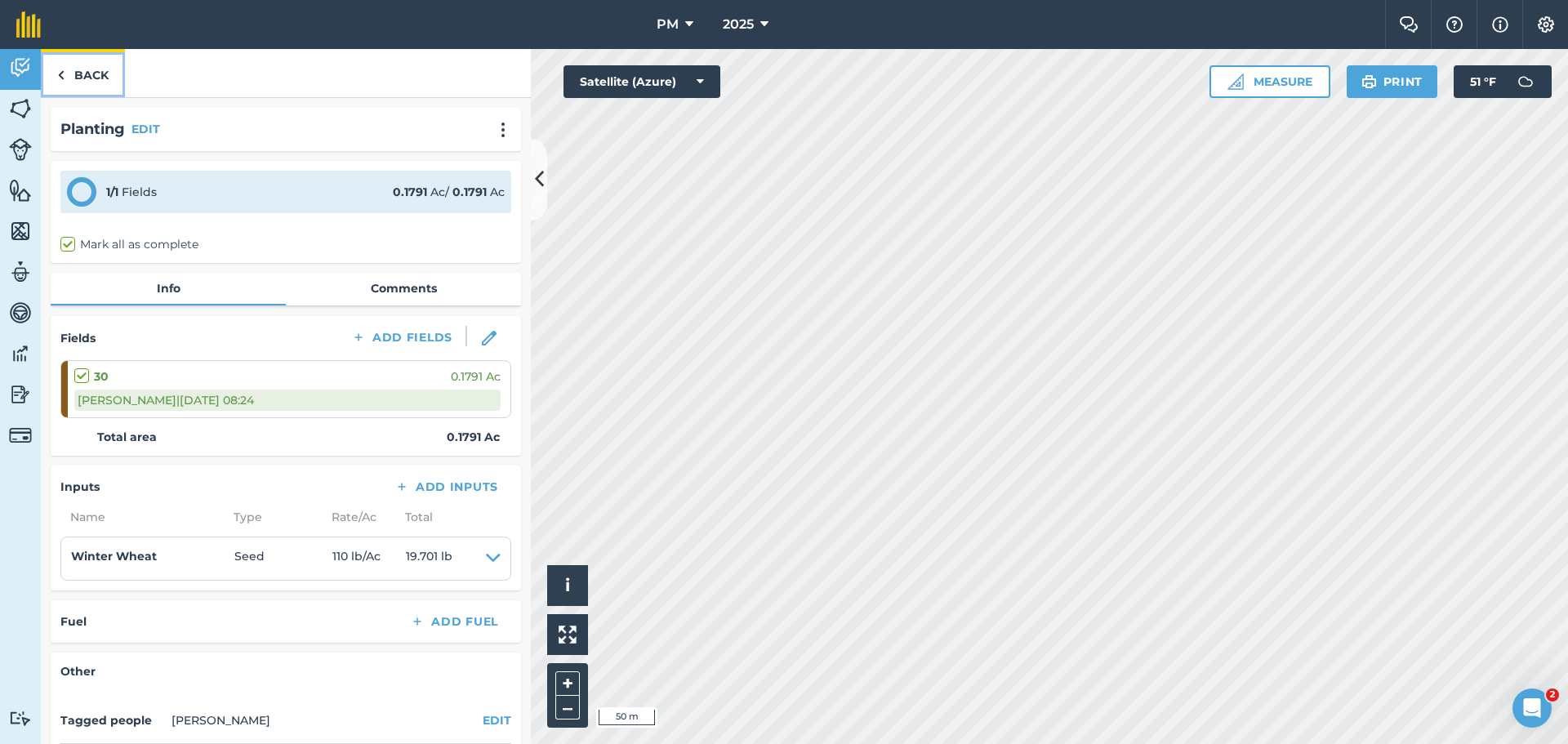
click at [92, 65] on link "Back" at bounding box center [83, 72] width 84 height 48
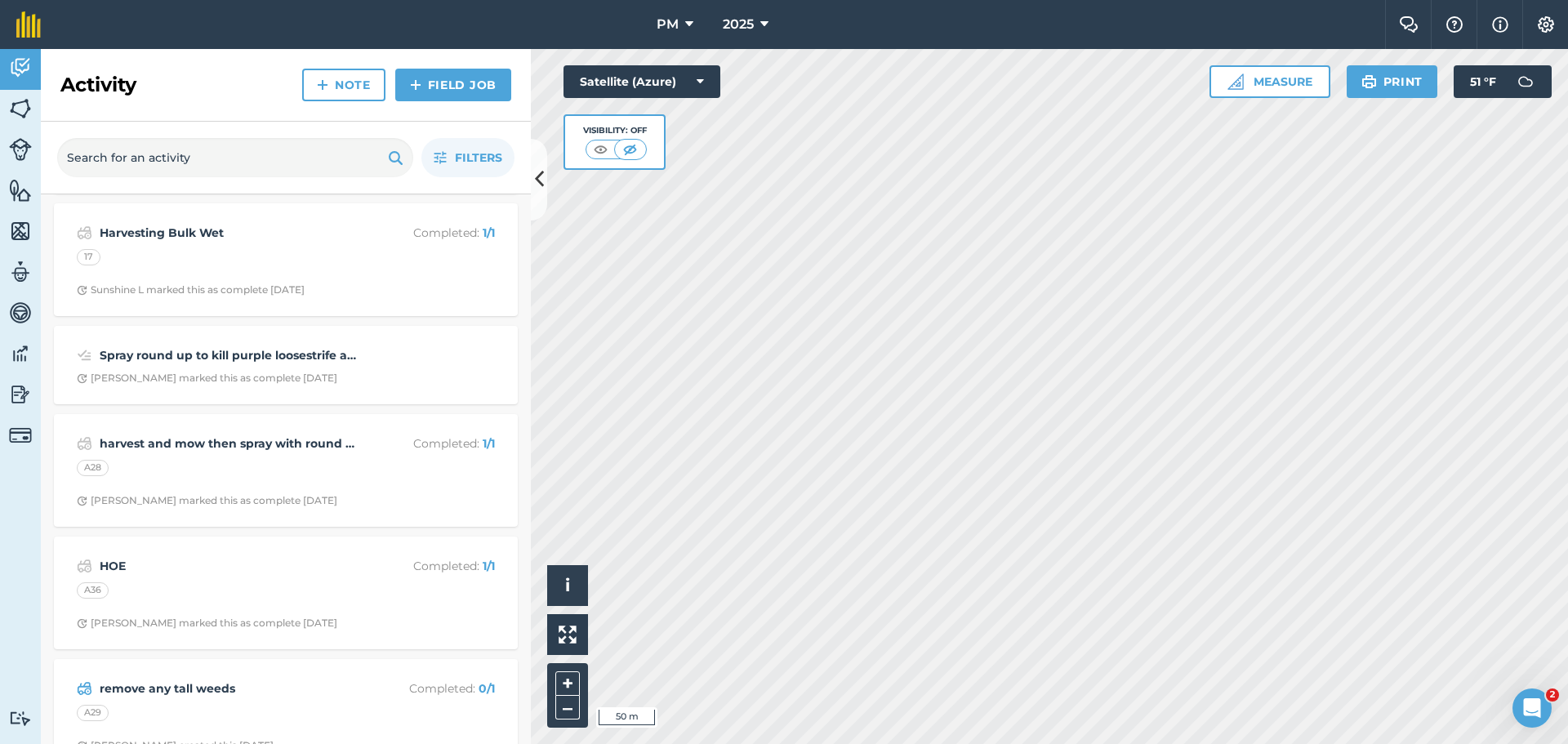
scroll to position [5225, 0]
